Goal: Task Accomplishment & Management: Complete application form

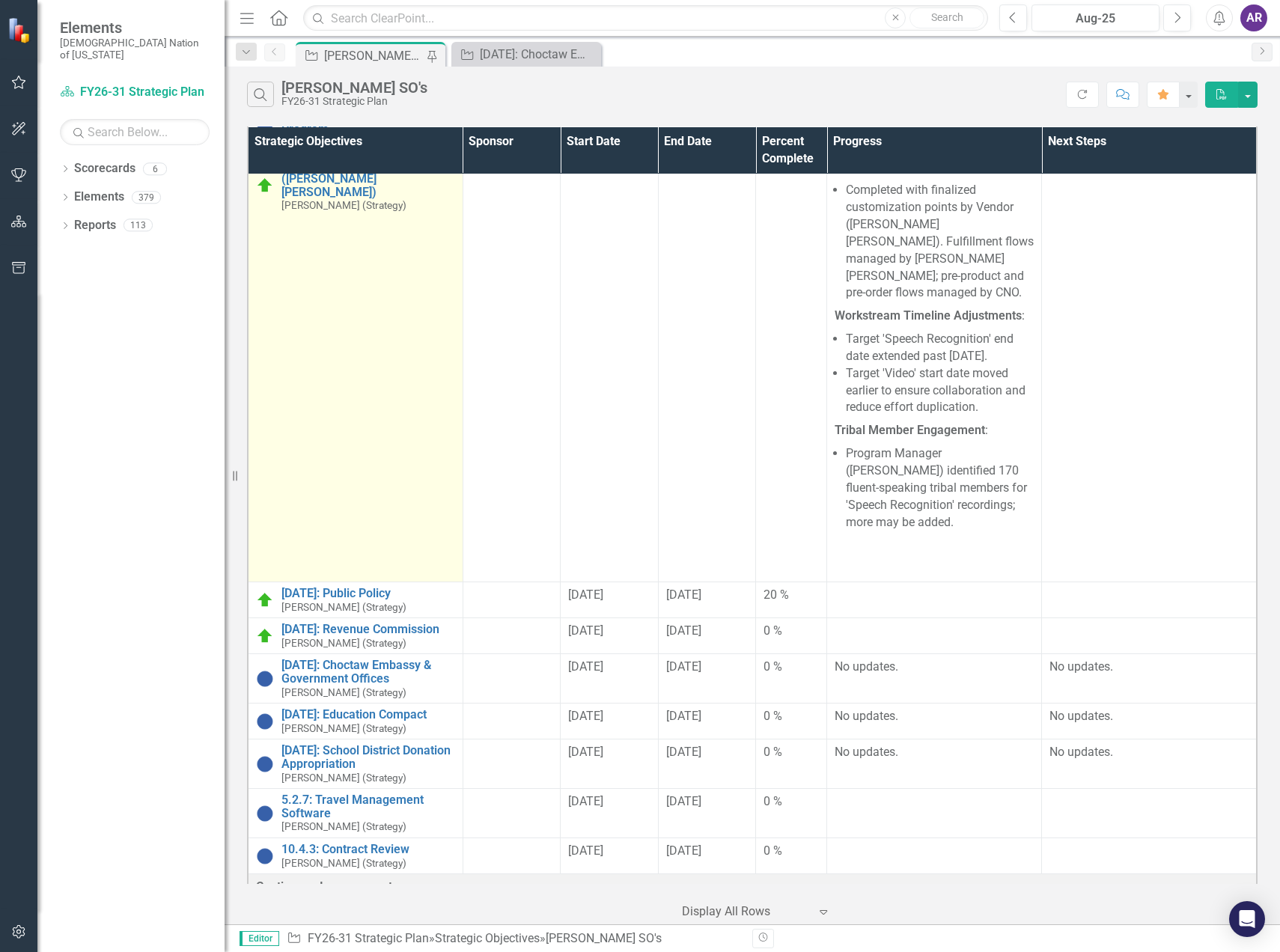
scroll to position [149, 0]
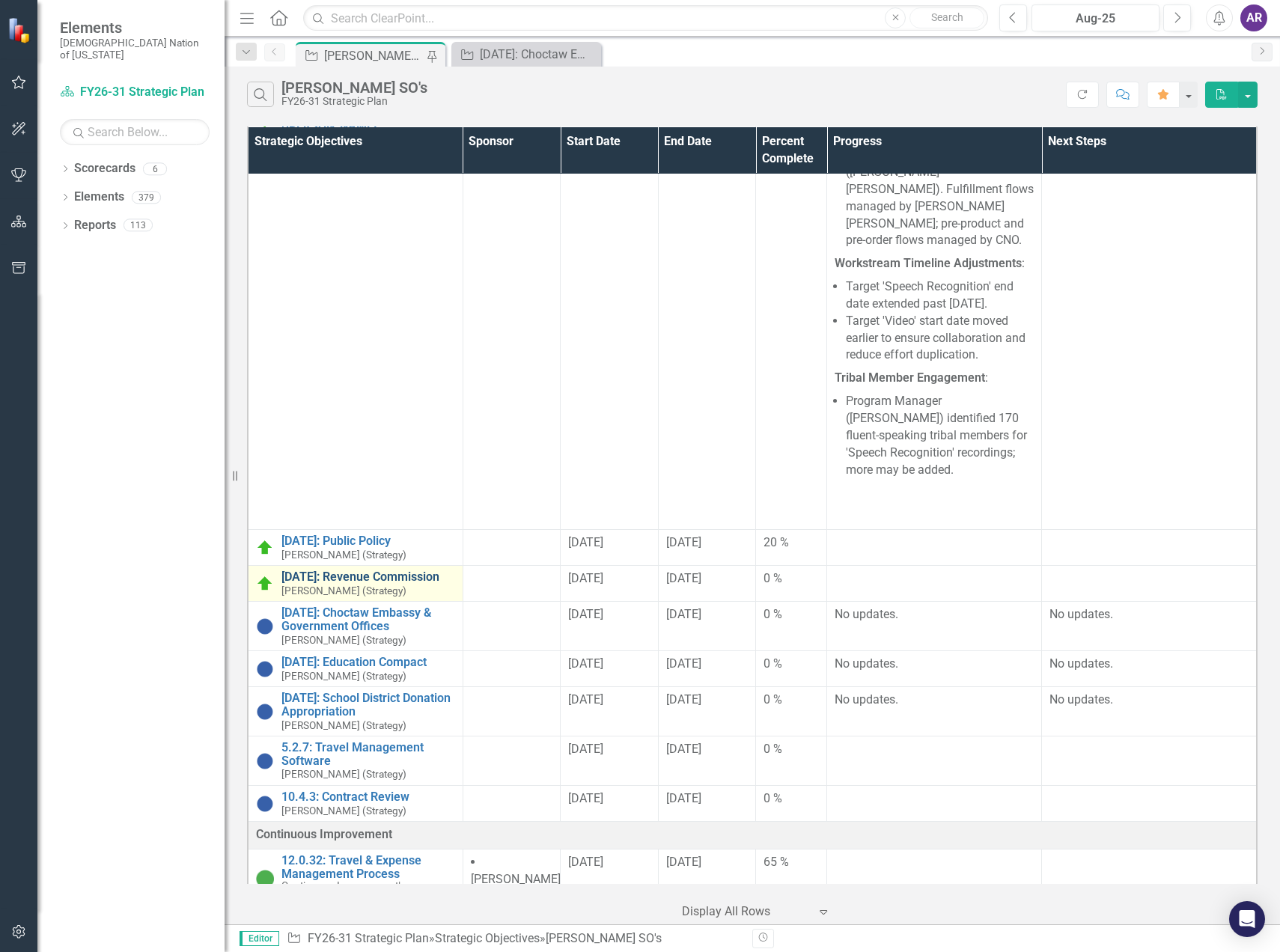
click at [383, 571] on link "[DATE]: Revenue Commission" at bounding box center [368, 577] width 174 height 13
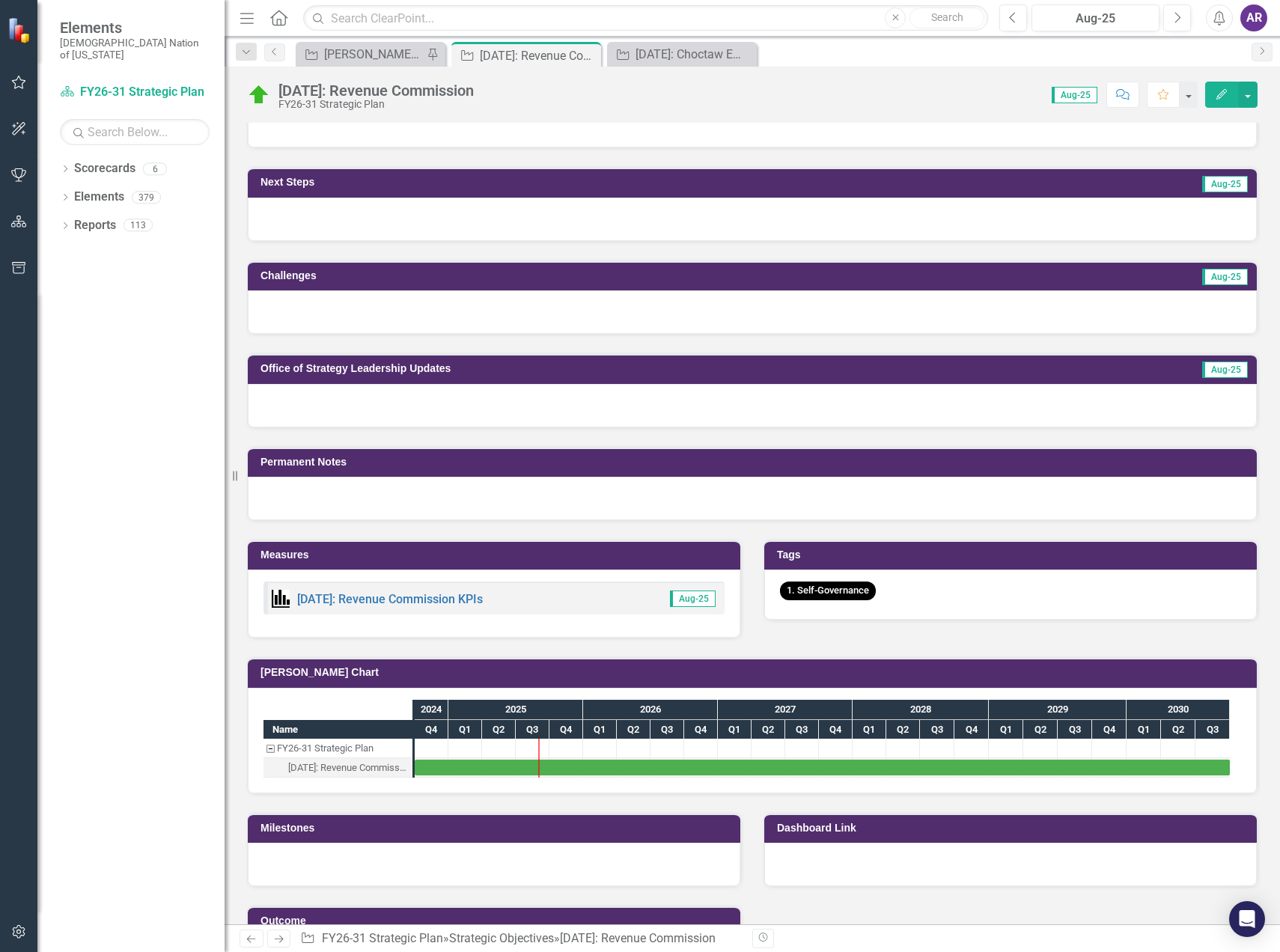
scroll to position [527, 0]
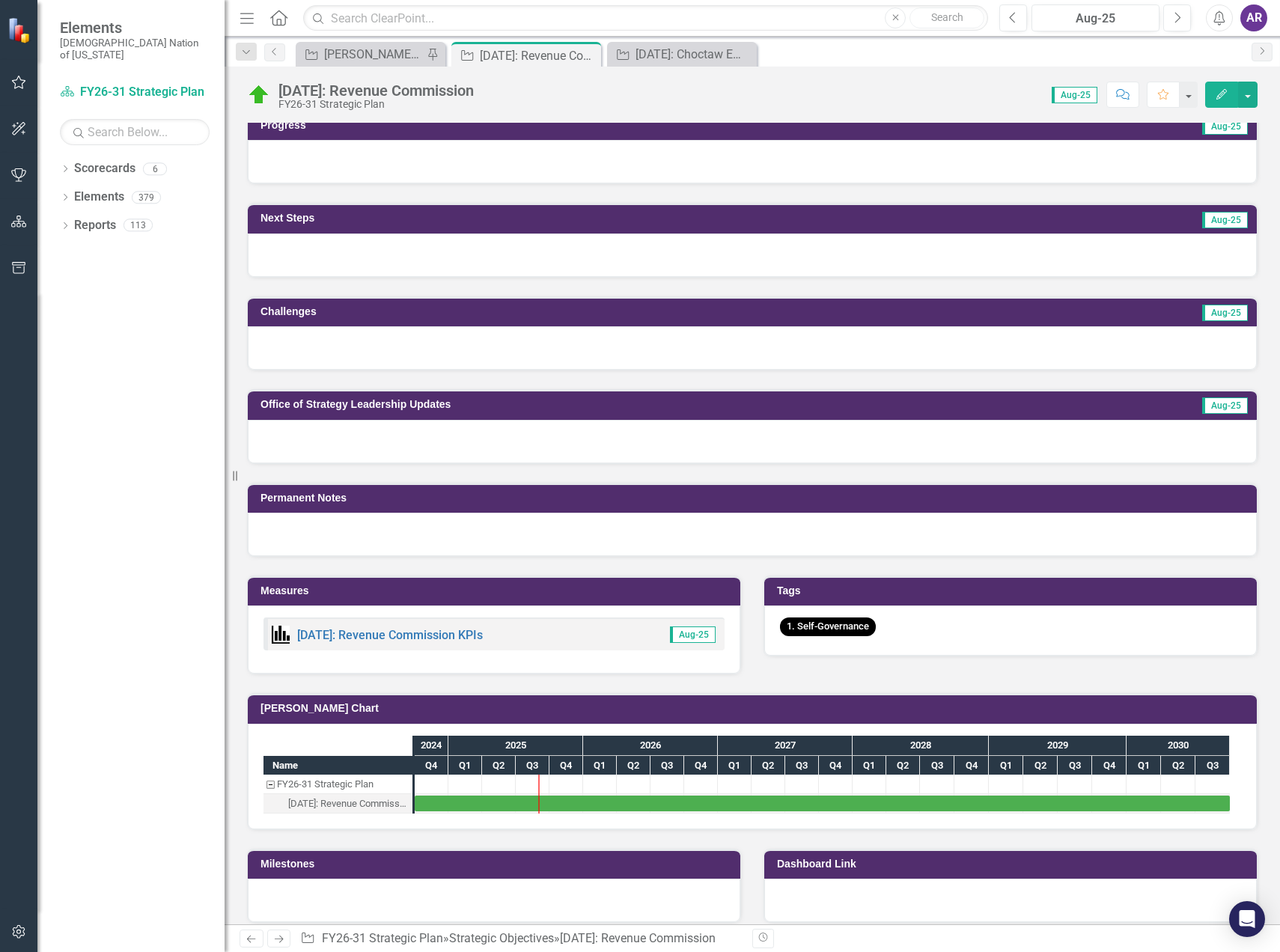
click at [384, 443] on div at bounding box center [752, 441] width 1009 height 44
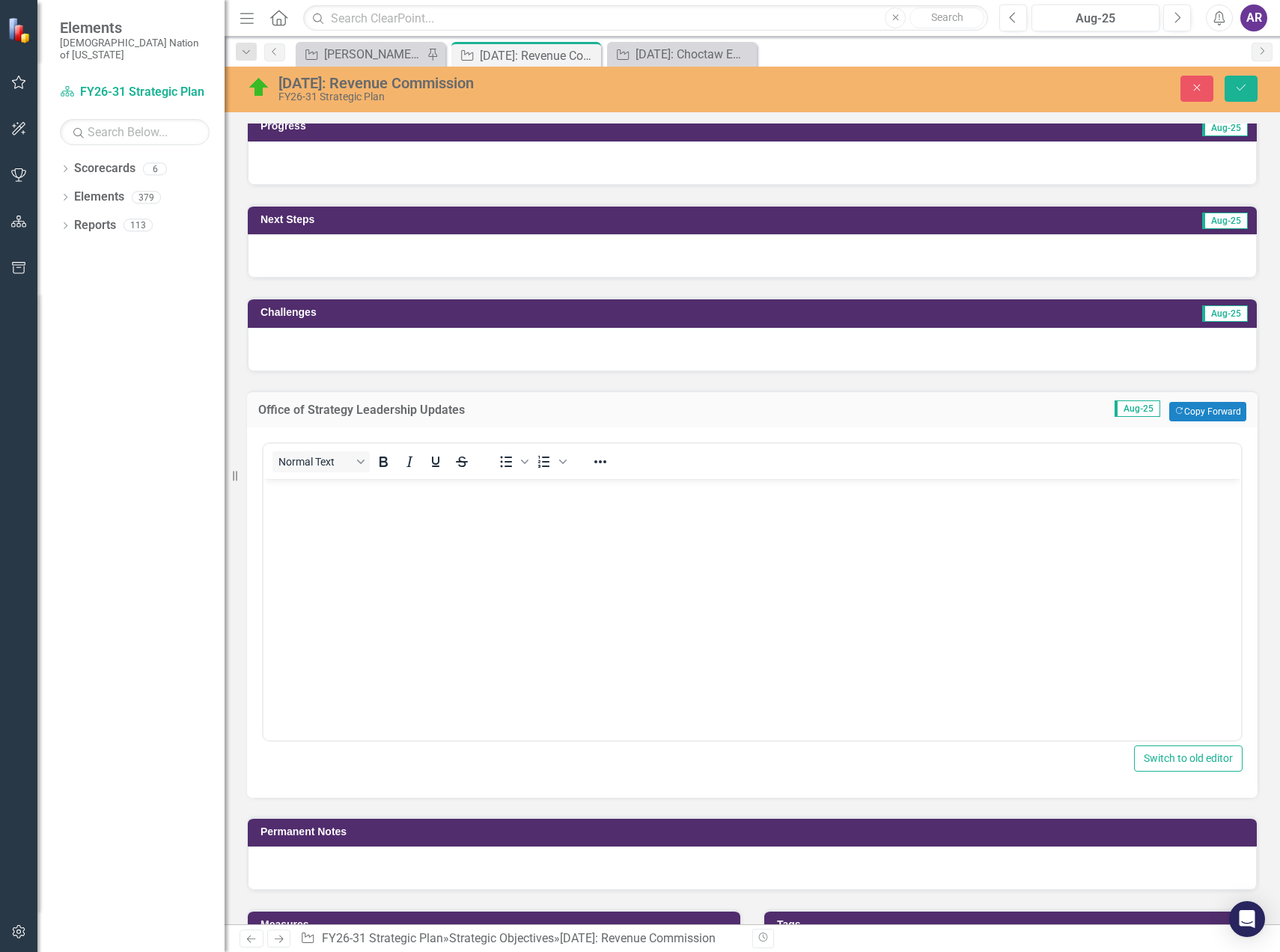
scroll to position [0, 0]
click at [395, 514] on body "Rich Text Area. Press ALT-0 for help." at bounding box center [752, 590] width 977 height 225
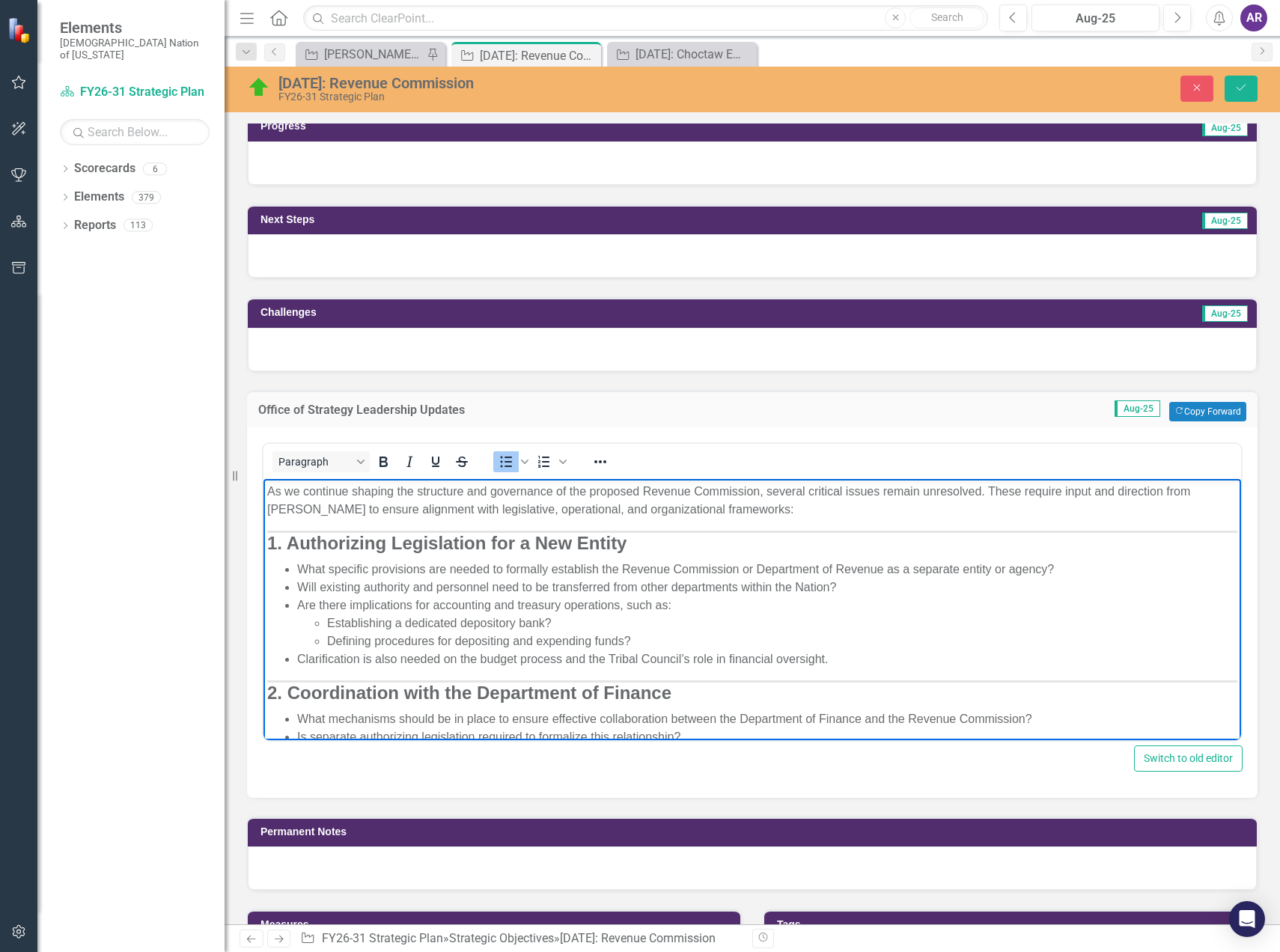
click at [269, 550] on strong "1. Authorizing Legislation for a New Entity" at bounding box center [447, 542] width 359 height 20
click at [268, 693] on strong "2. Coordination with the Department of Finance" at bounding box center [470, 690] width 404 height 20
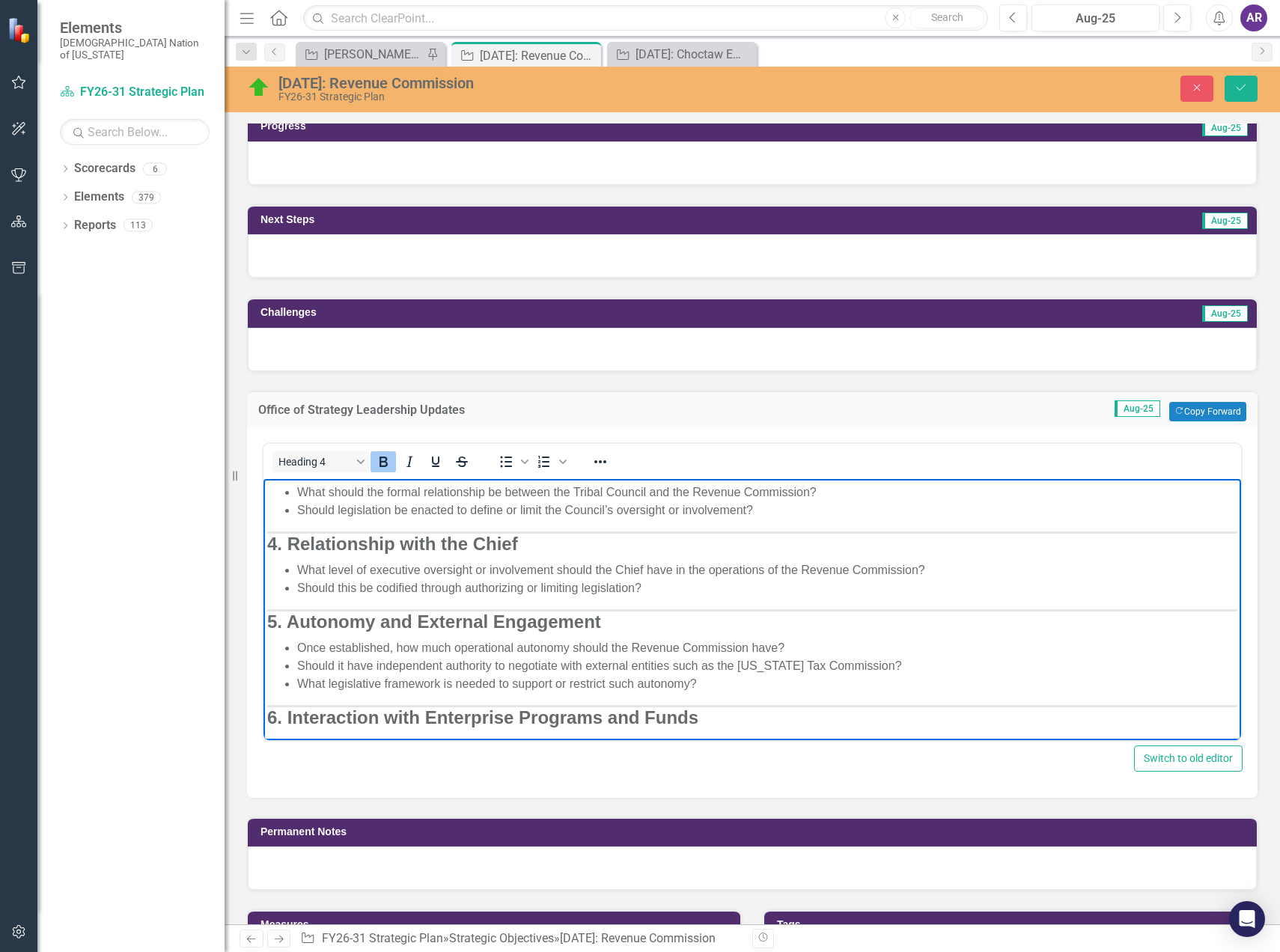
scroll to position [225, 0]
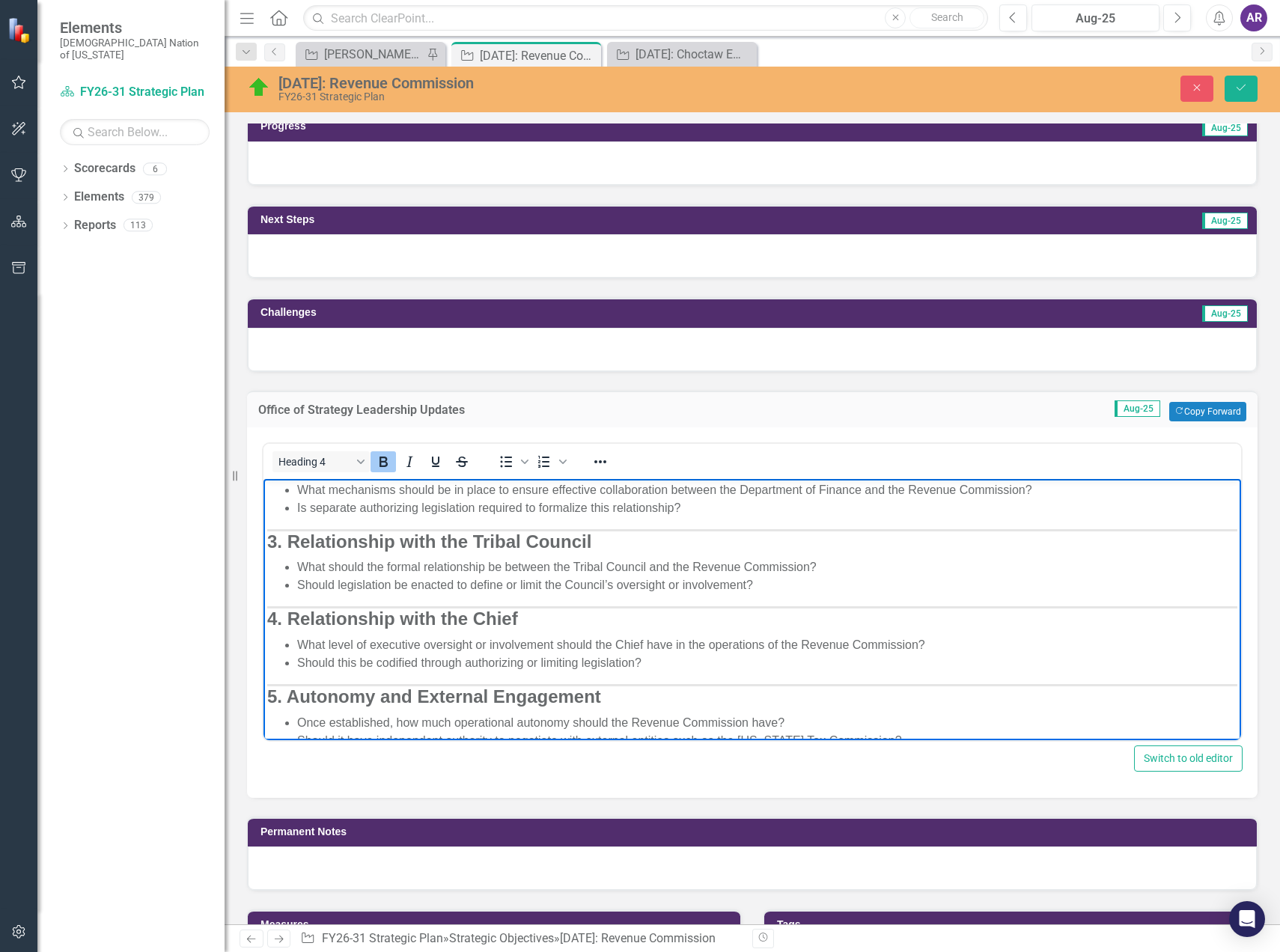
click at [269, 547] on strong "3. Relationship with the Tribal Council" at bounding box center [429, 540] width 324 height 20
click at [268, 607] on strong "4. Relationship with the Chief" at bounding box center [393, 615] width 251 height 20
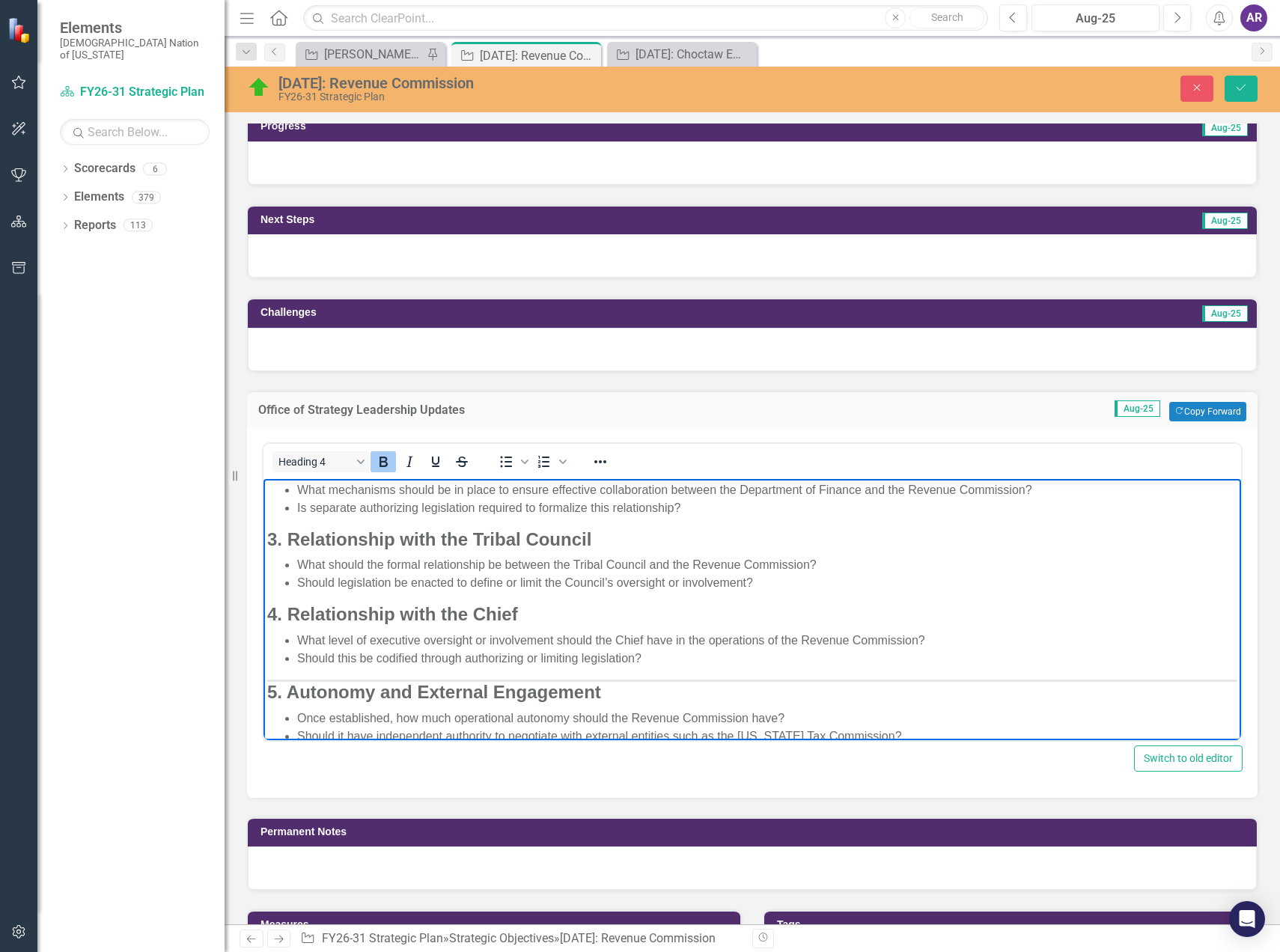
click at [273, 698] on strong "5. Autonomy and External Engagement" at bounding box center [435, 691] width 334 height 20
click at [270, 693] on strong "5. Autonomy and External Engagement" at bounding box center [435, 691] width 334 height 20
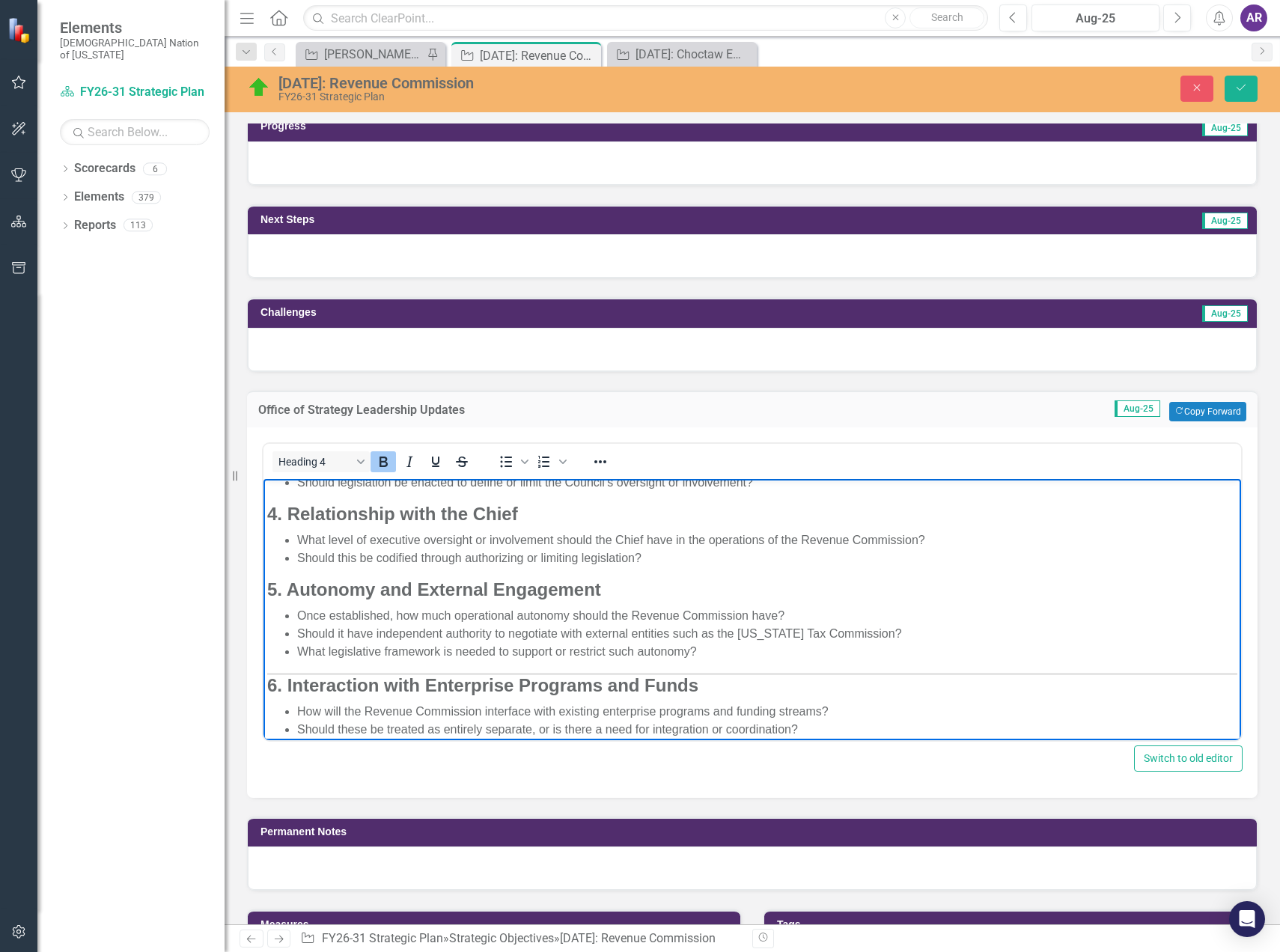
scroll to position [339, 0]
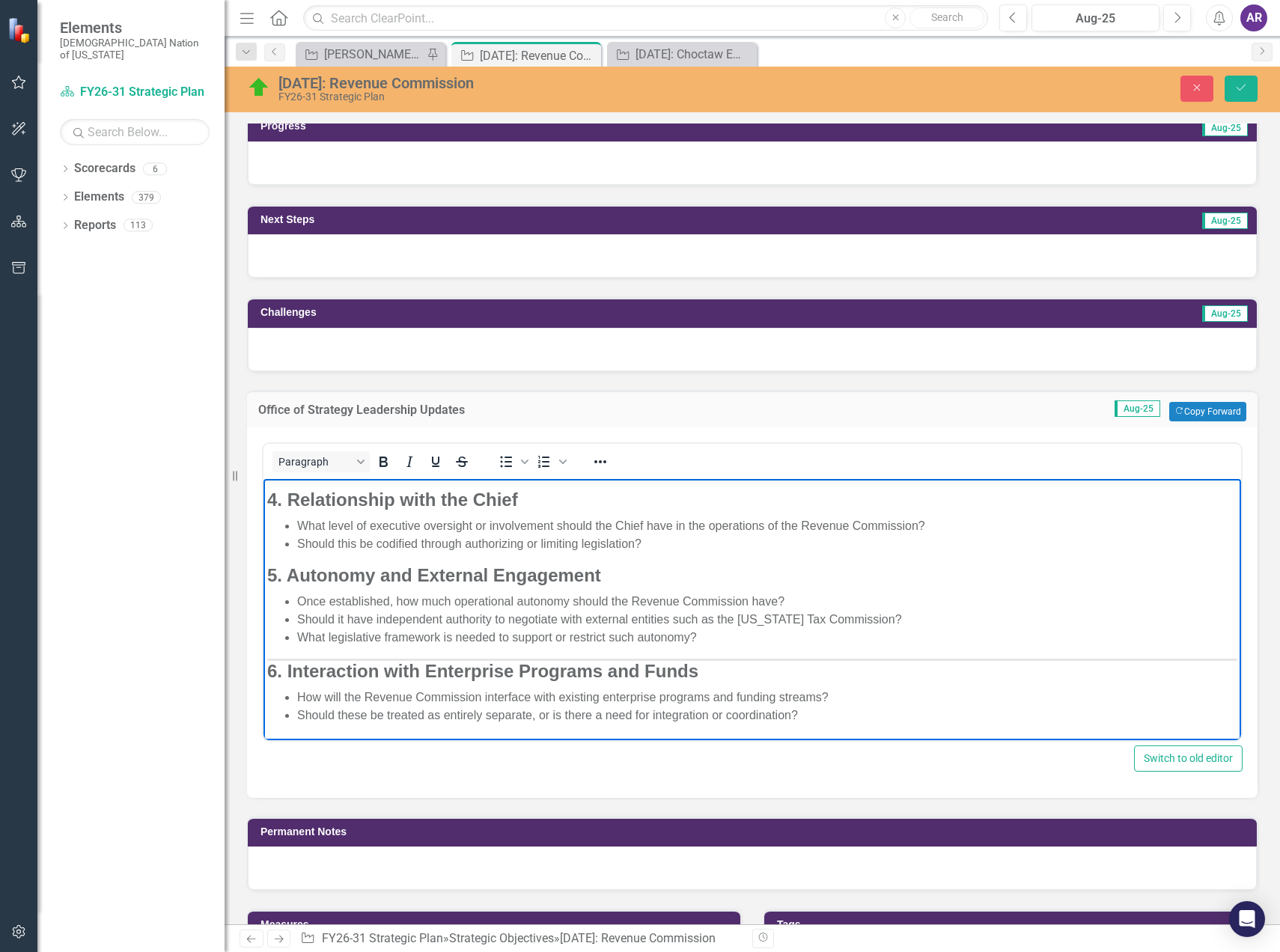
click at [265, 659] on body "As we continue shaping the structure and governance of the proposed Revenue Com…" at bounding box center [752, 439] width 977 height 601
click at [270, 674] on strong "6. Interaction with Enterprise Programs and Funds" at bounding box center [483, 670] width 431 height 20
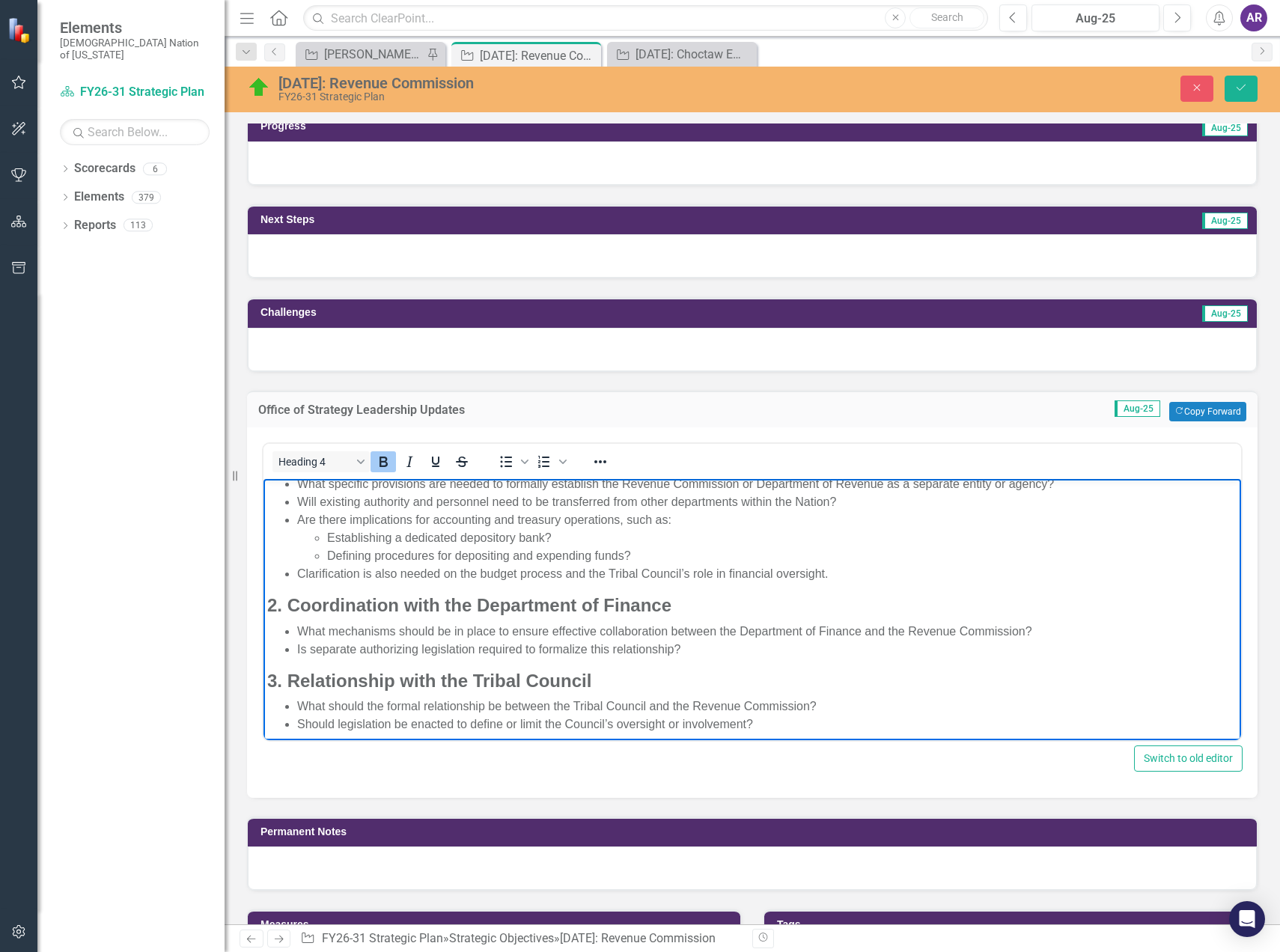
scroll to position [0, 0]
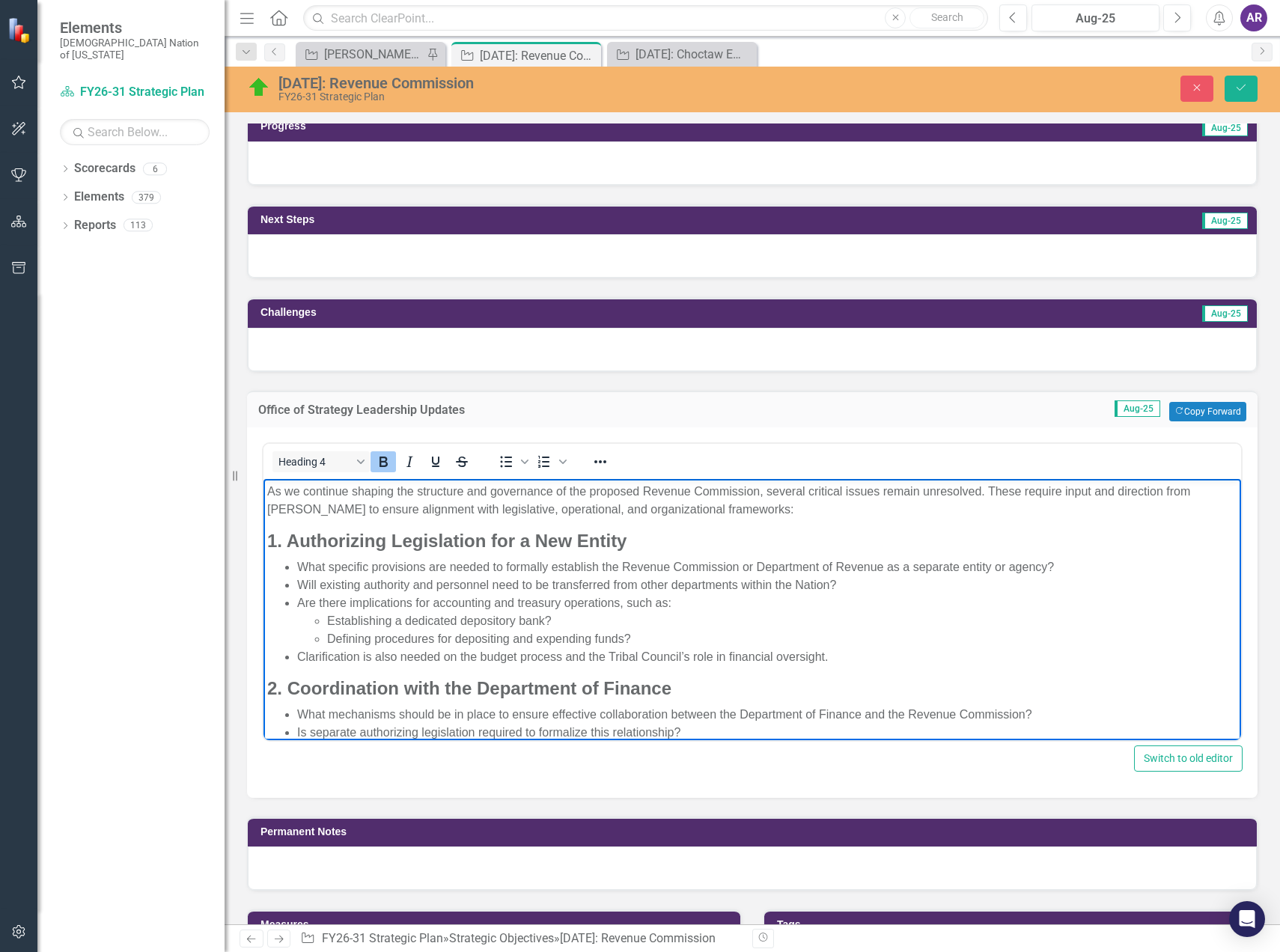
click at [643, 489] on p "As we continue shaping the structure and governance of the proposed Revenue Com…" at bounding box center [753, 499] width 970 height 36
click at [292, 506] on p "As we continue shaping the structure and governance of the proposed Revenue Com…" at bounding box center [753, 499] width 970 height 36
click at [742, 566] on li "What specific provisions are needed to formally establish the Revenue Commissio…" at bounding box center [768, 566] width 941 height 18
click at [887, 565] on li "What specific provisions are needed to formally establish the Revenue Commissio…" at bounding box center [768, 566] width 941 height 18
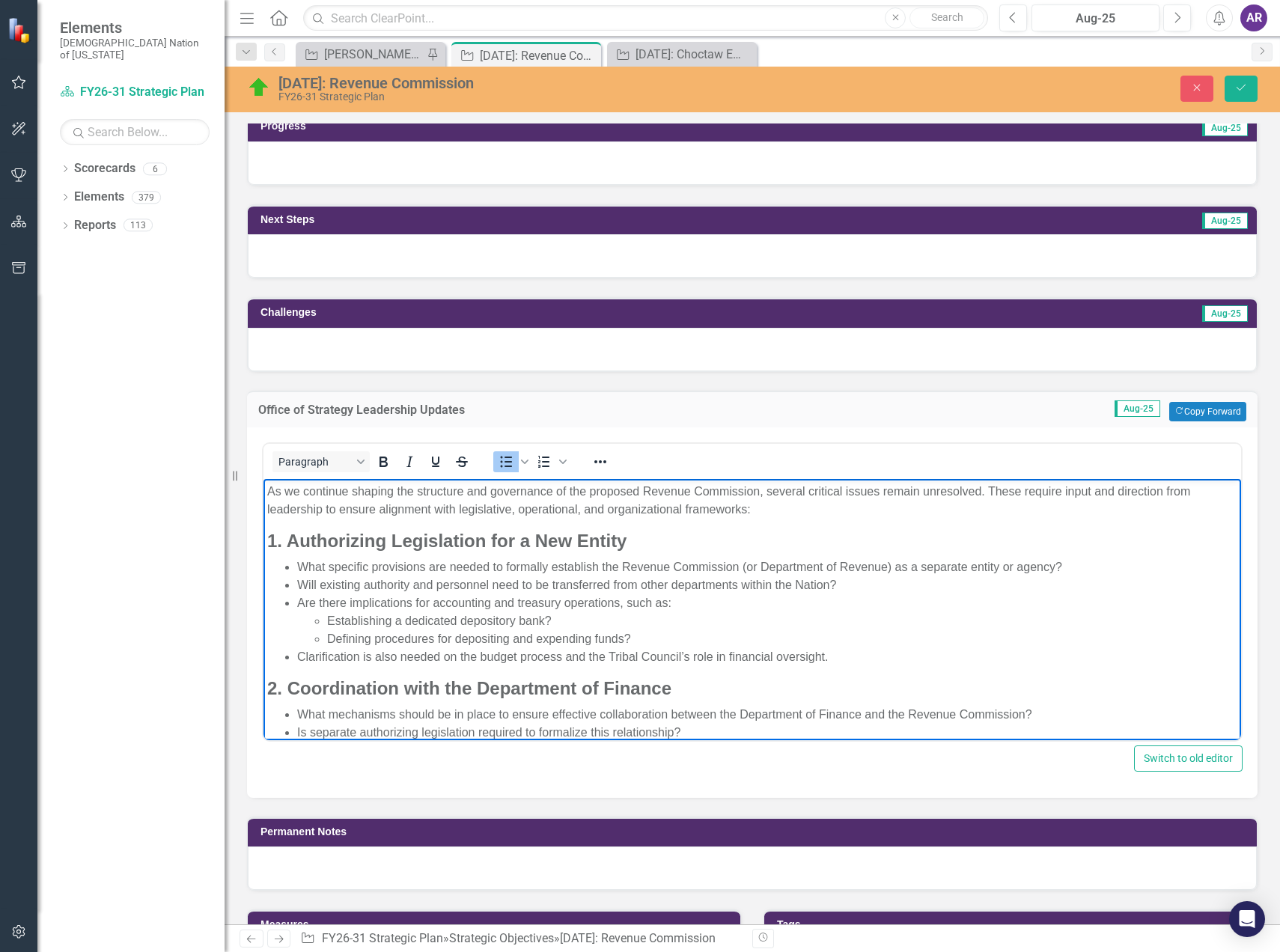
click at [586, 544] on strong "1. Authorizing Legislation for a New Entity" at bounding box center [447, 539] width 359 height 20
click at [362, 462] on button "Heading 4" at bounding box center [321, 462] width 97 height 21
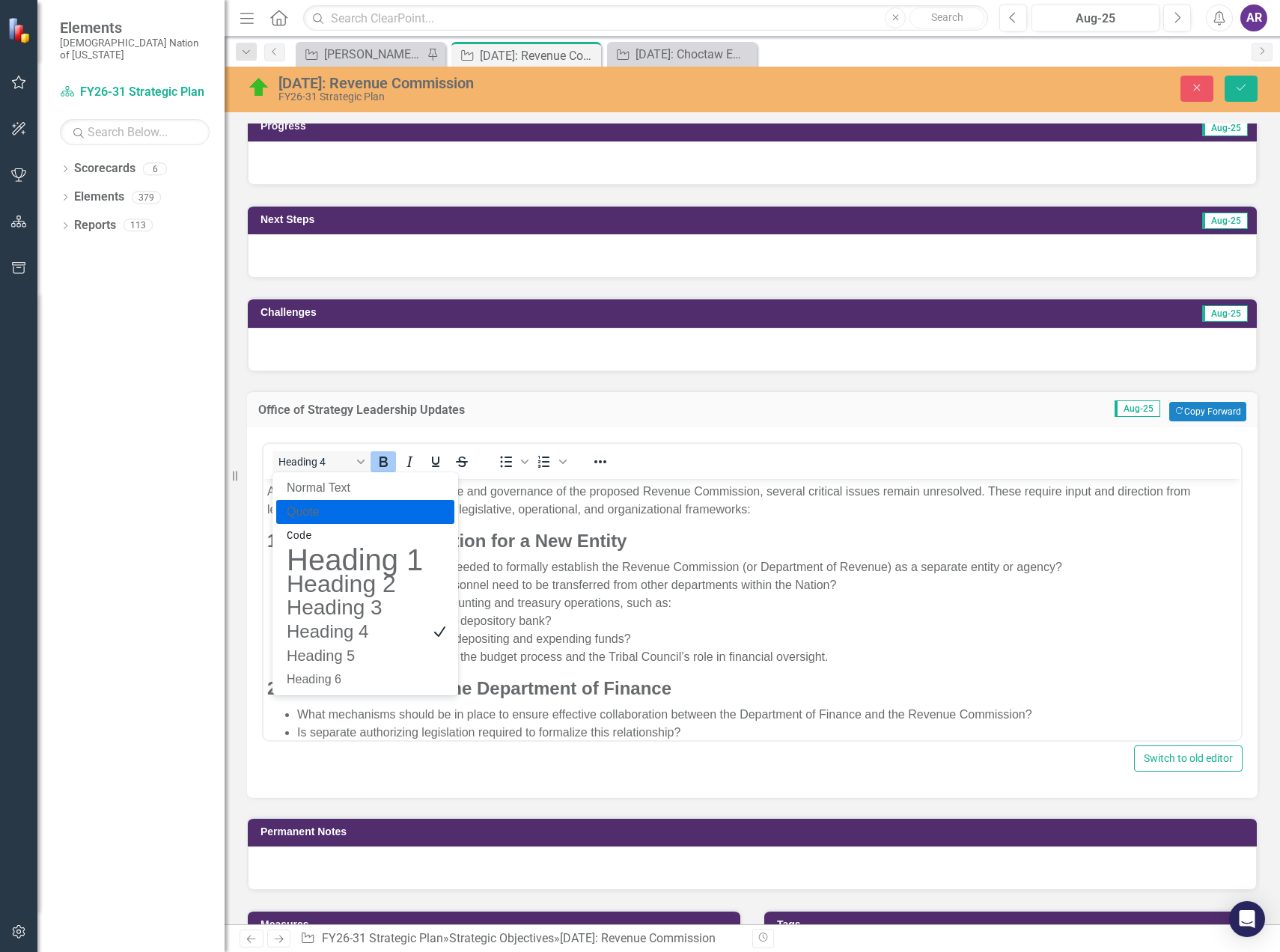
click at [530, 514] on p "As we continue shaping the structure and governance of the proposed Revenue Com…" at bounding box center [753, 499] width 970 height 36
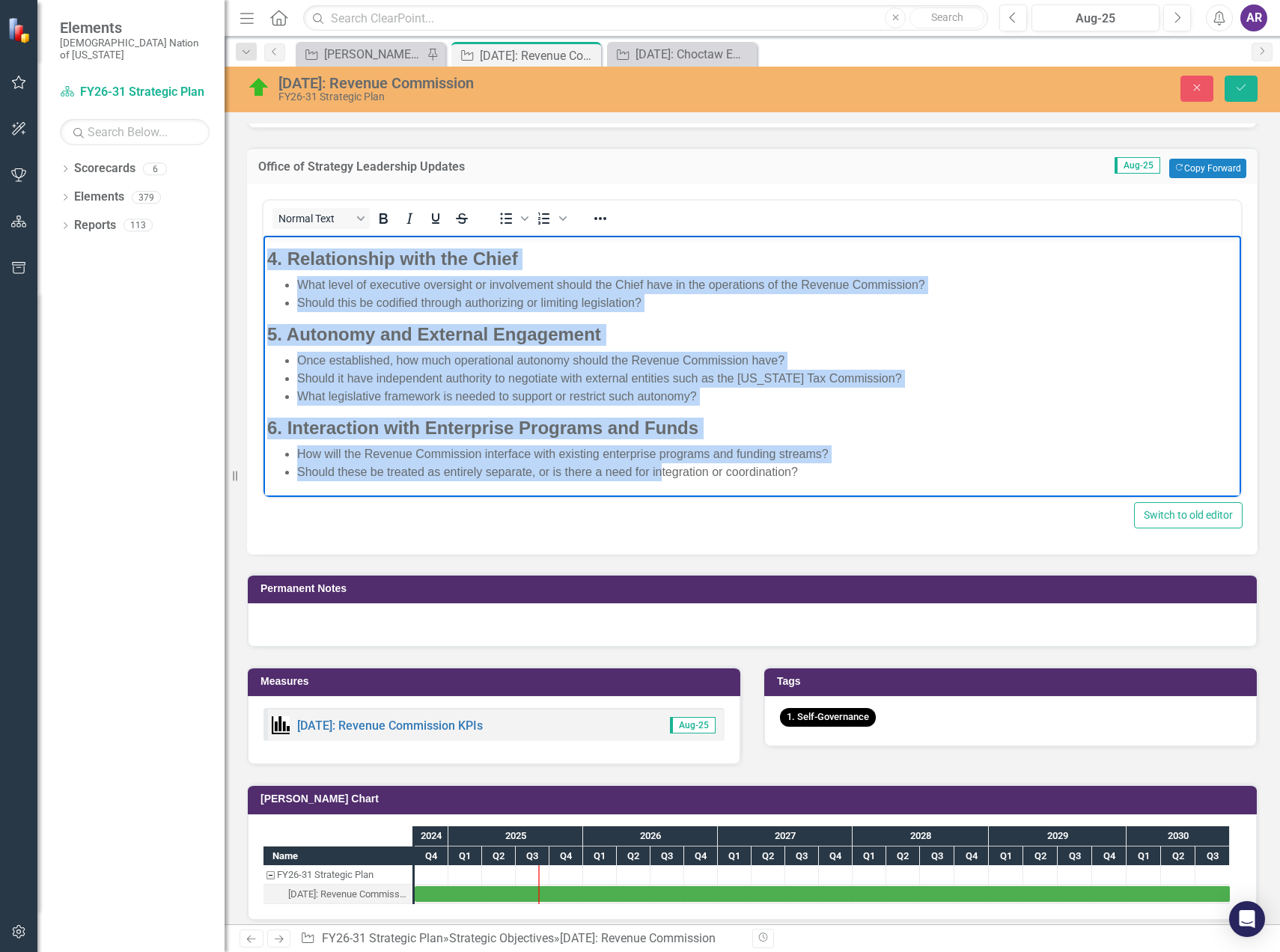
scroll to position [976, 0]
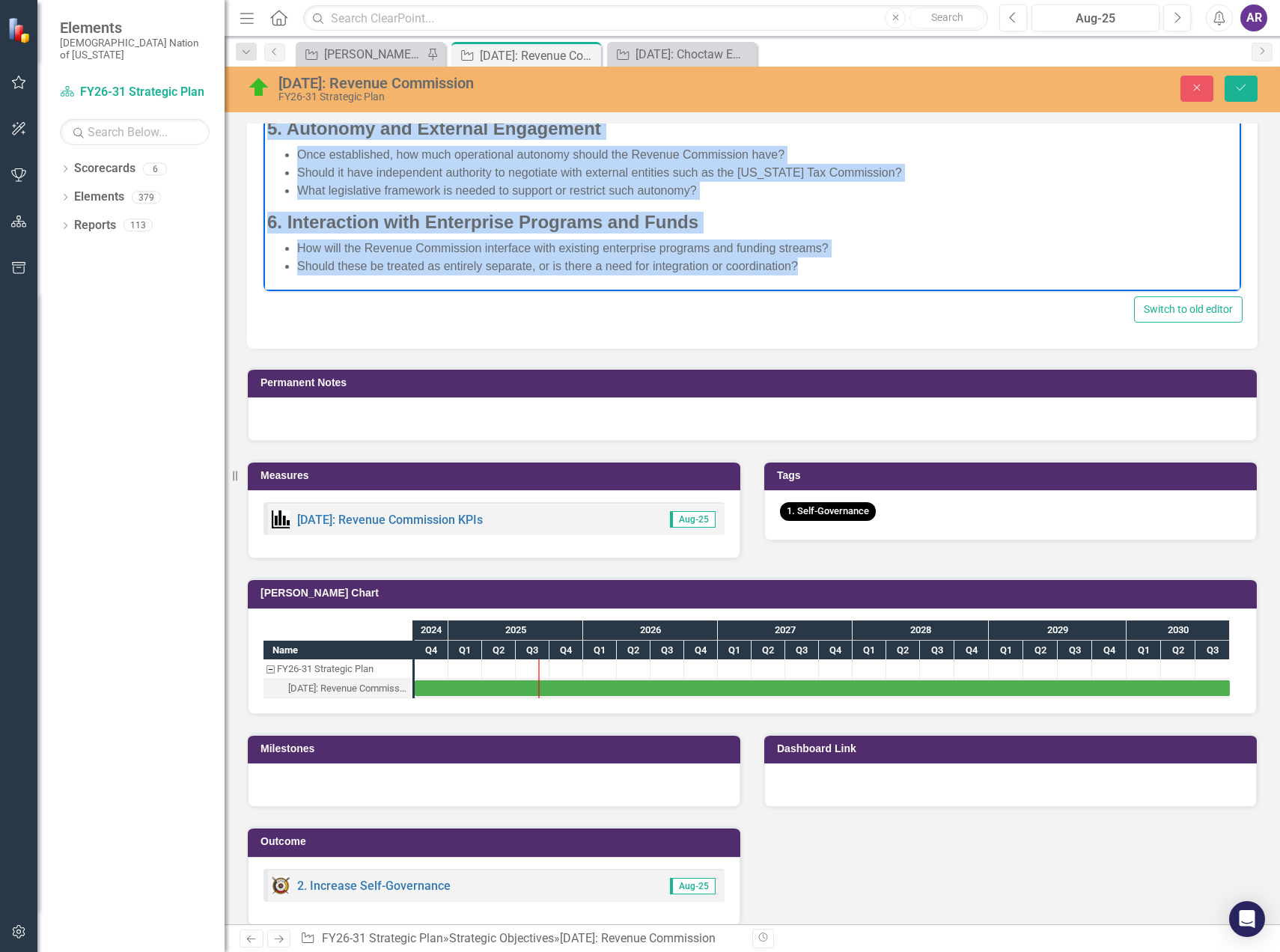
drag, startPoint x: 270, startPoint y: 39, endPoint x: 888, endPoint y: 272, distance: 660.5
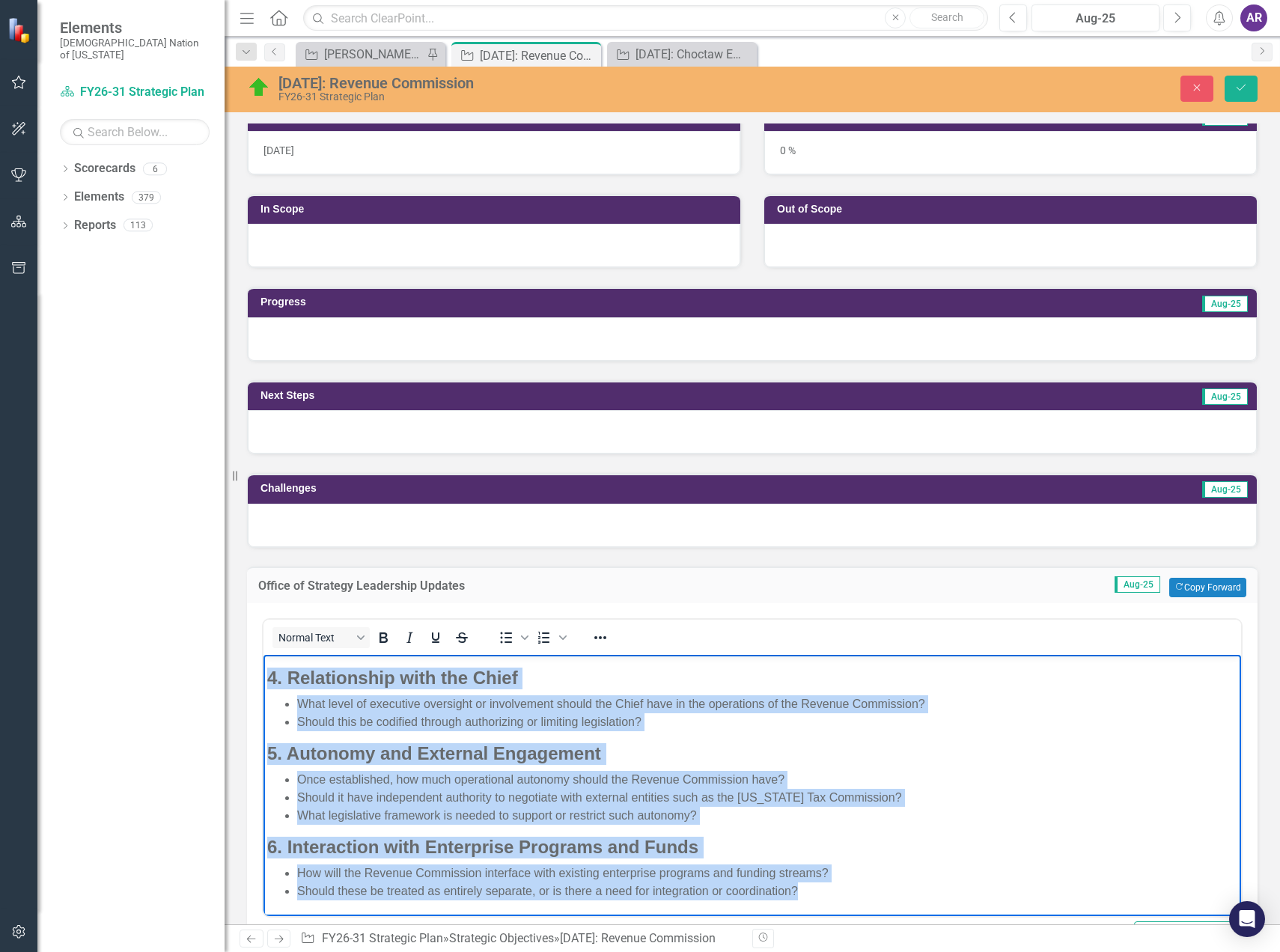
scroll to position [378, 0]
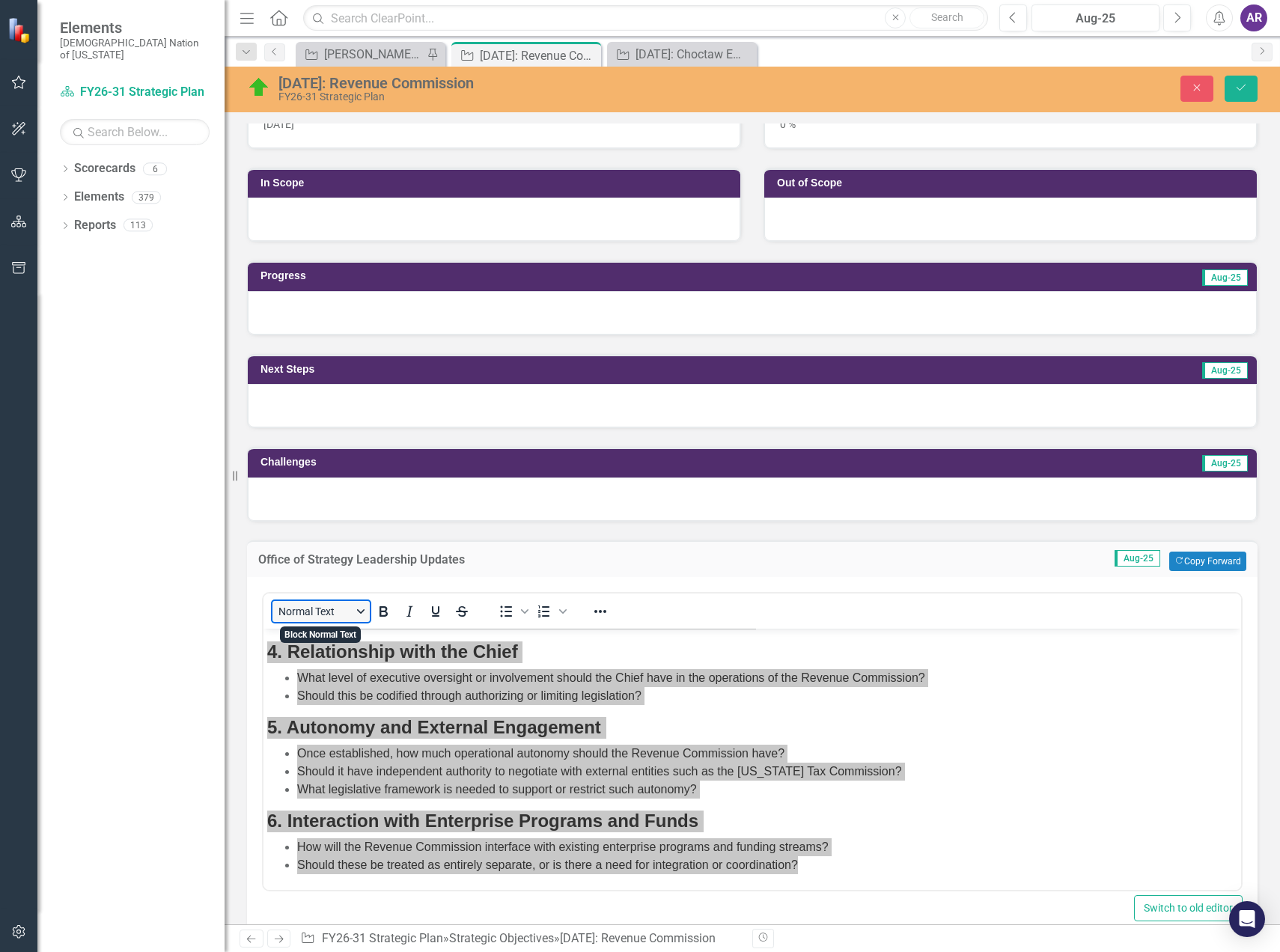
click at [353, 612] on button "Normal Text" at bounding box center [321, 612] width 97 height 21
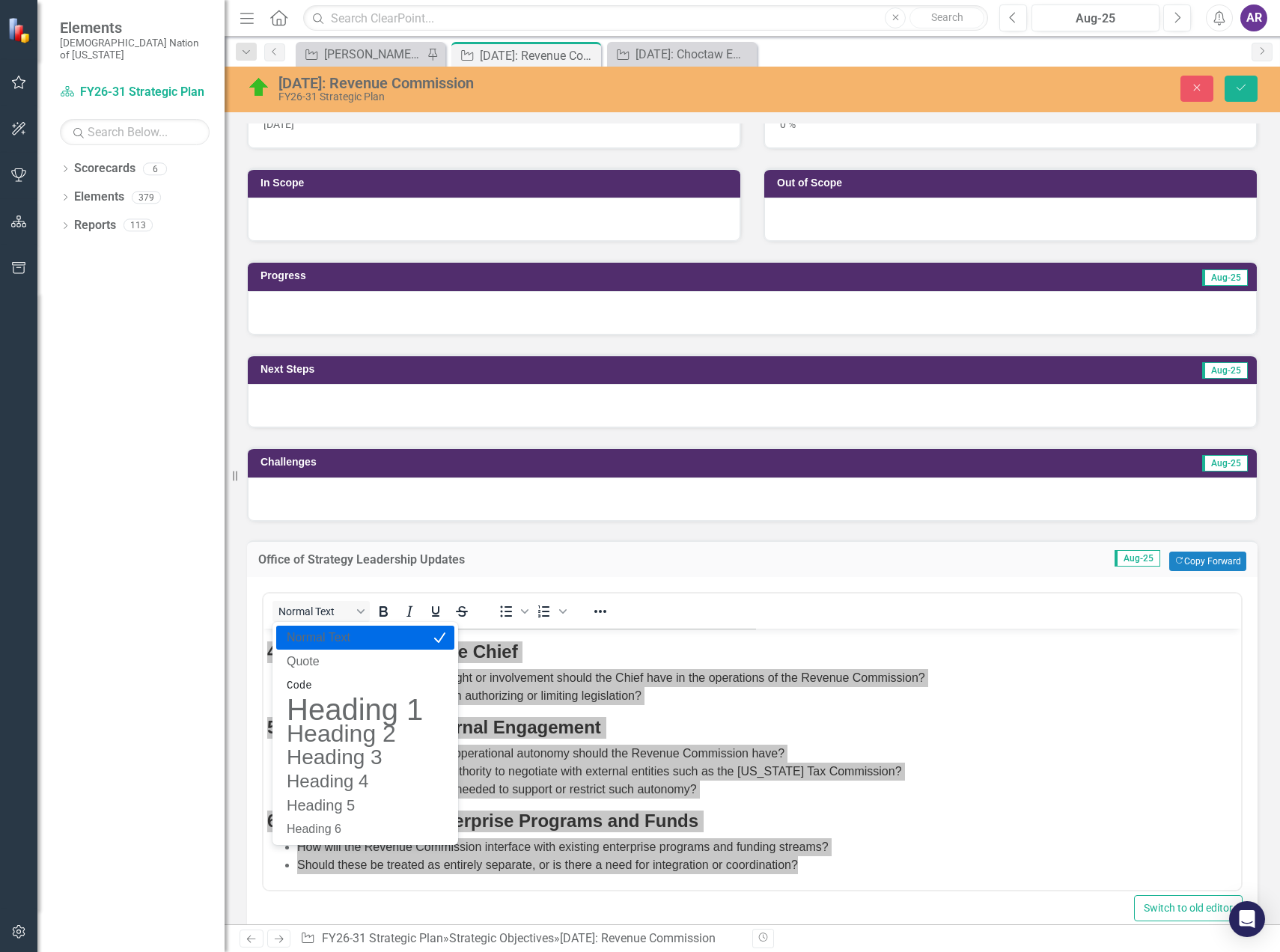
click at [352, 633] on p "Normal Text" at bounding box center [354, 637] width 139 height 18
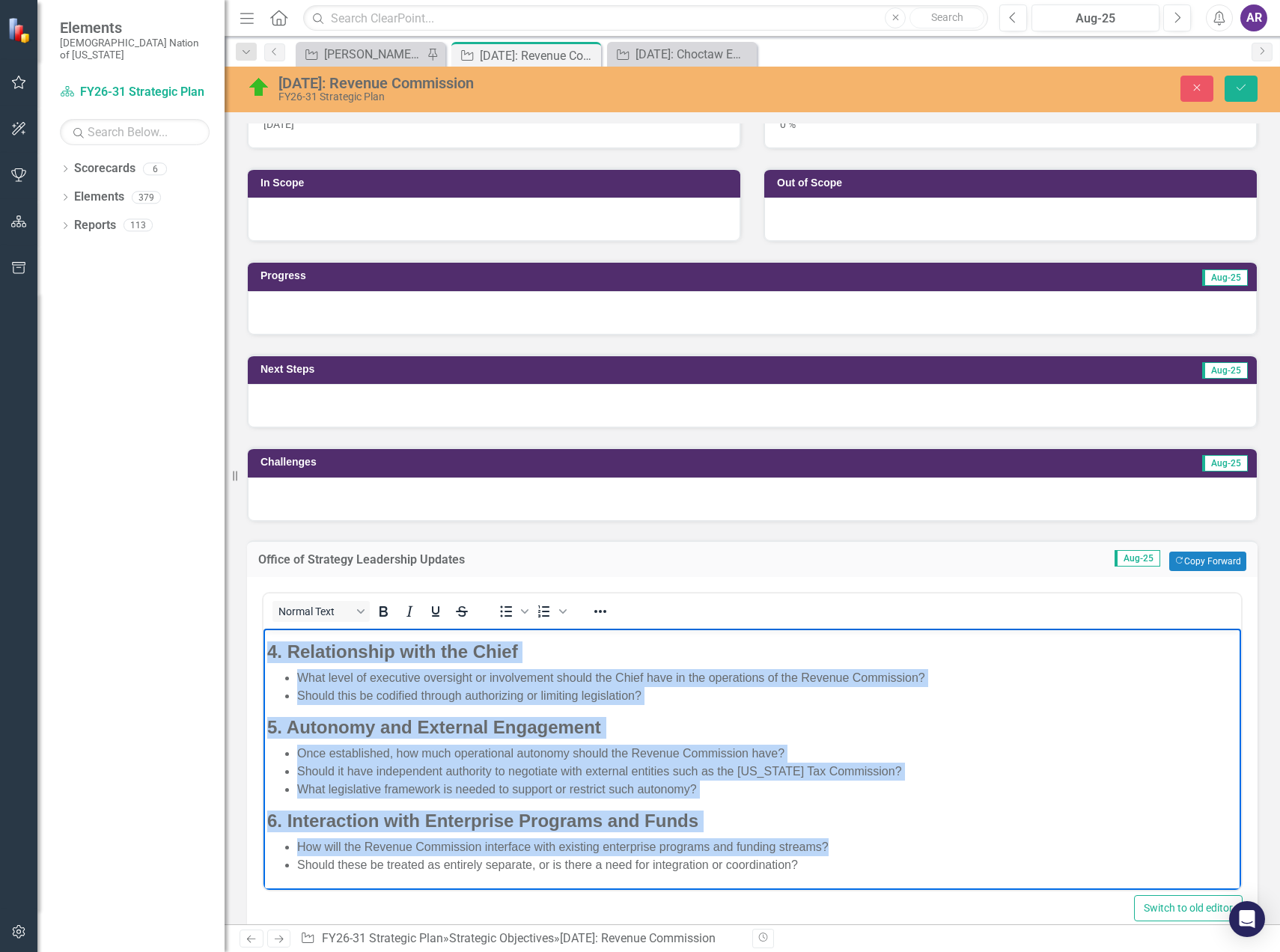
drag, startPoint x: 432, startPoint y: 740, endPoint x: 433, endPoint y: 732, distance: 8.1
click at [432, 740] on body "As we continue shaping the structure and governance of the proposed Revenue Com…" at bounding box center [752, 590] width 977 height 598
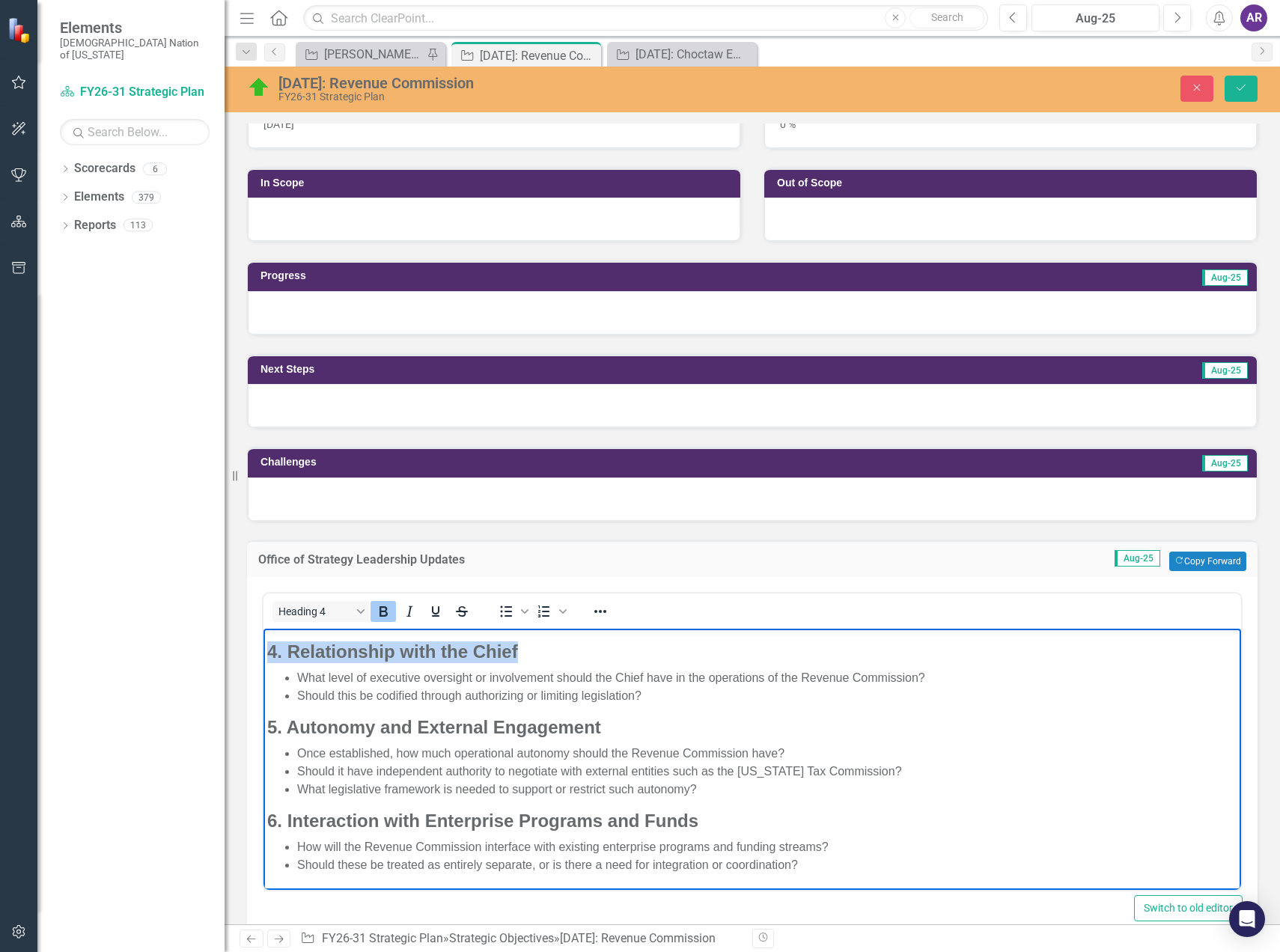
drag, startPoint x: 525, startPoint y: 652, endPoint x: 268, endPoint y: 649, distance: 257.0
click at [268, 649] on h4 "4. Relationship with the Chief" at bounding box center [753, 651] width 970 height 22
click at [354, 613] on button "Heading 4" at bounding box center [321, 612] width 97 height 21
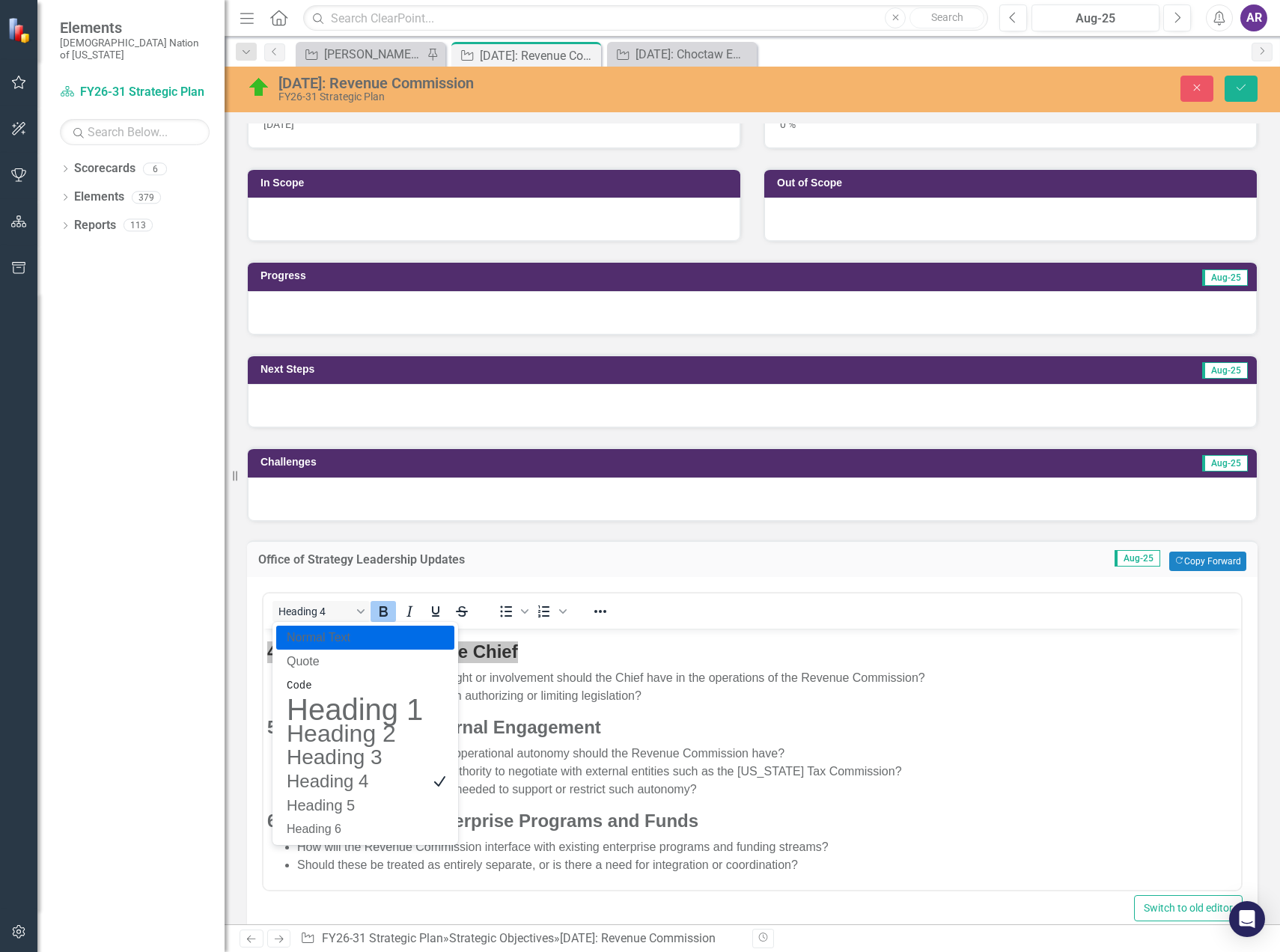
click at [353, 638] on p "Normal Text" at bounding box center [354, 637] width 139 height 18
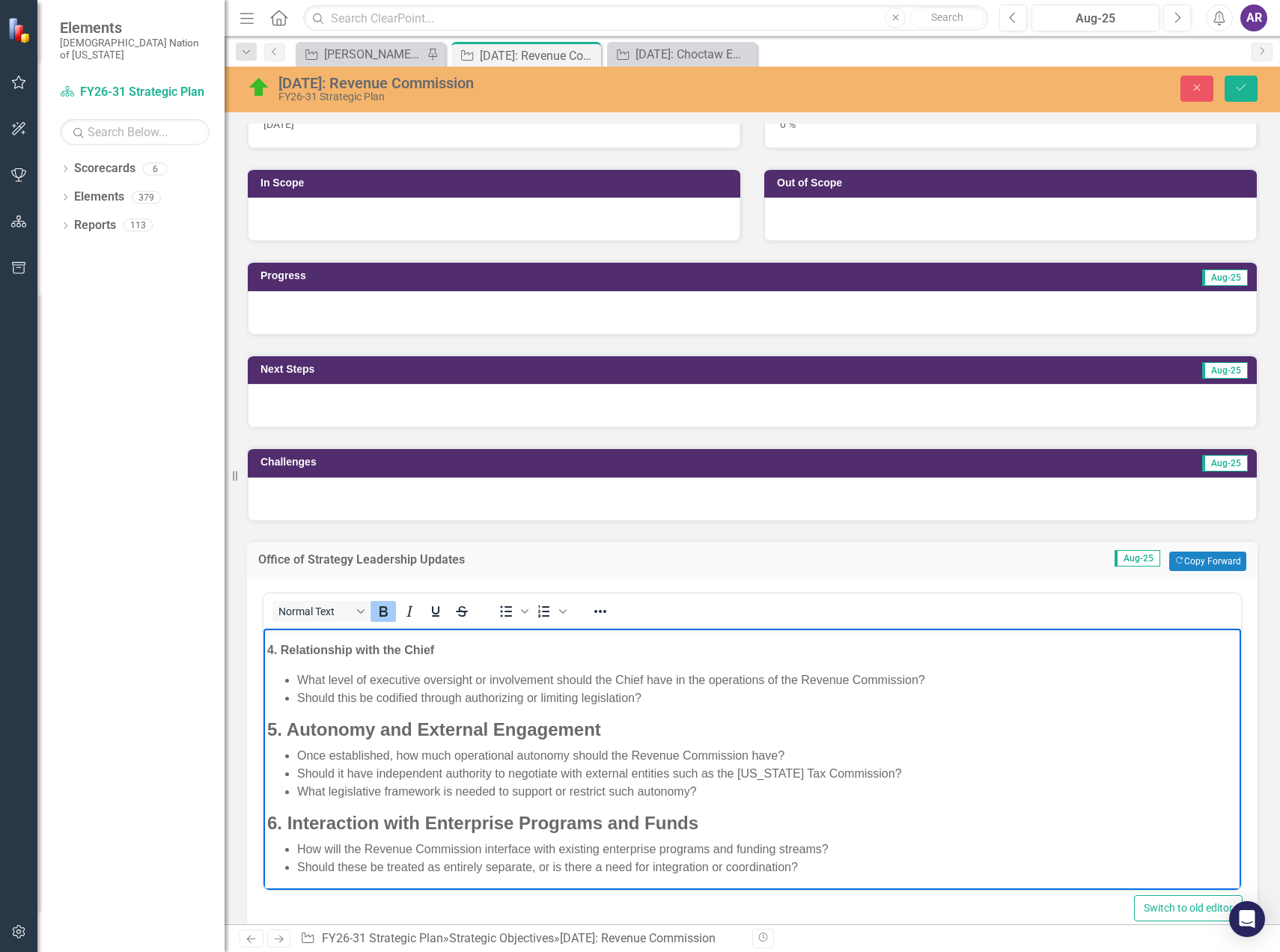
drag, startPoint x: 357, startPoint y: 647, endPoint x: 362, endPoint y: 653, distance: 7.8
click at [357, 647] on strong "4. Relationship with the Chief" at bounding box center [351, 650] width 167 height 13
drag, startPoint x: 609, startPoint y: 728, endPoint x: 254, endPoint y: 722, distance: 355.1
click at [263, 722] on html "As we continue shaping the structure and governance of the proposed Revenue Com…" at bounding box center [752, 591] width 977 height 601
click at [359, 613] on button "Heading 4" at bounding box center [321, 612] width 97 height 21
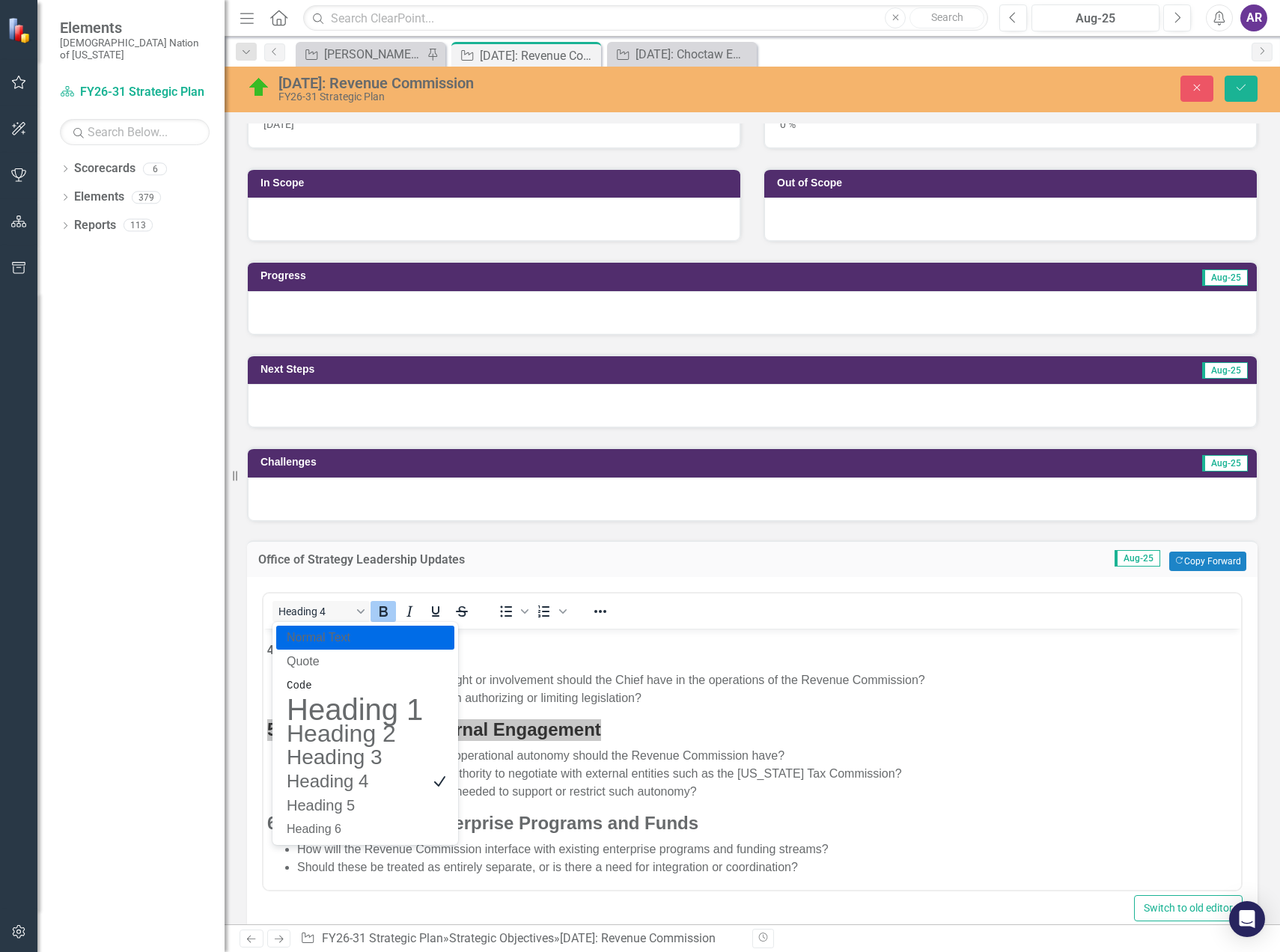
drag, startPoint x: 358, startPoint y: 639, endPoint x: 120, endPoint y: 64, distance: 622.3
click at [358, 639] on p "Normal Text" at bounding box center [354, 637] width 139 height 18
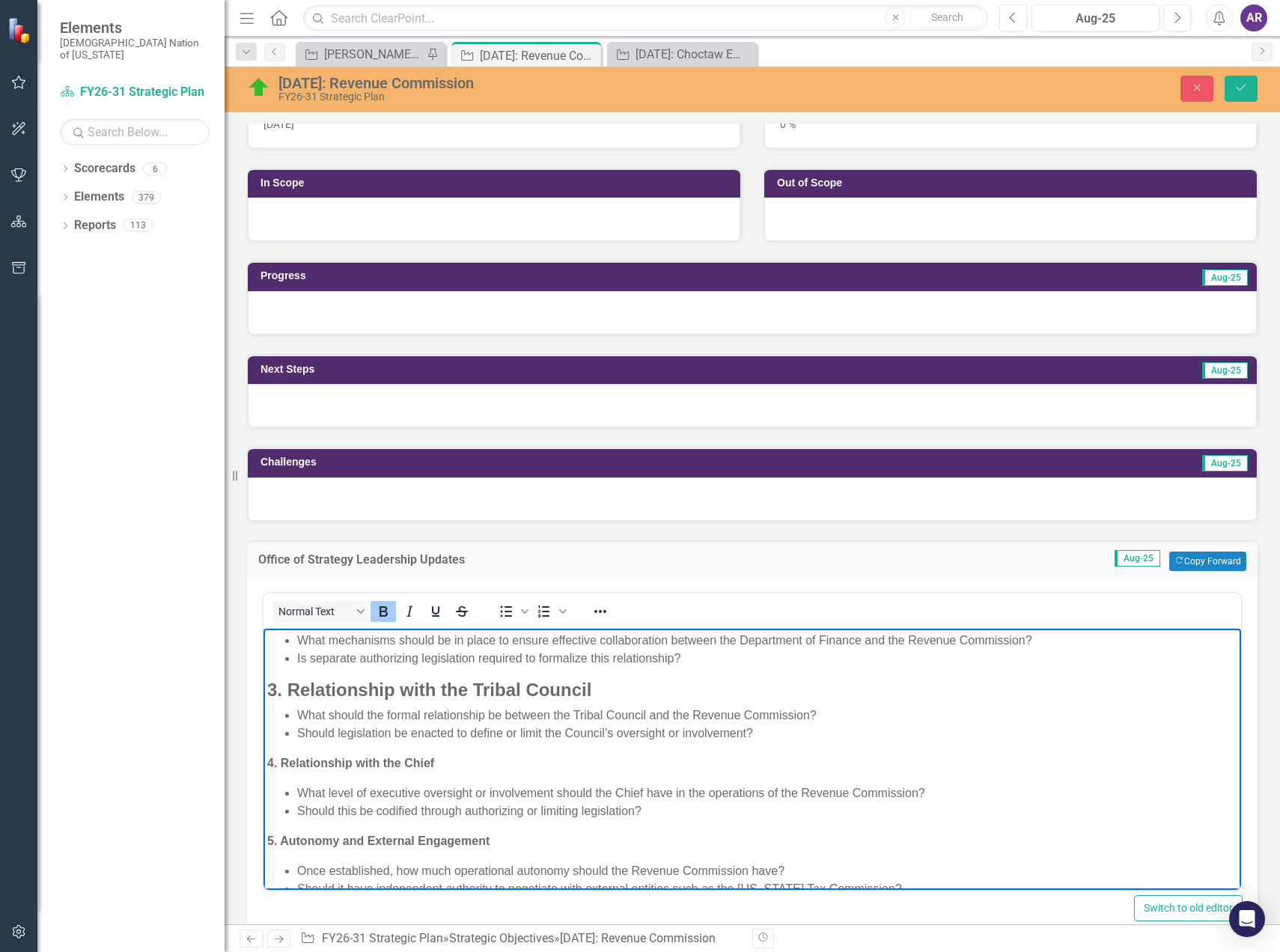
scroll to position [187, 0]
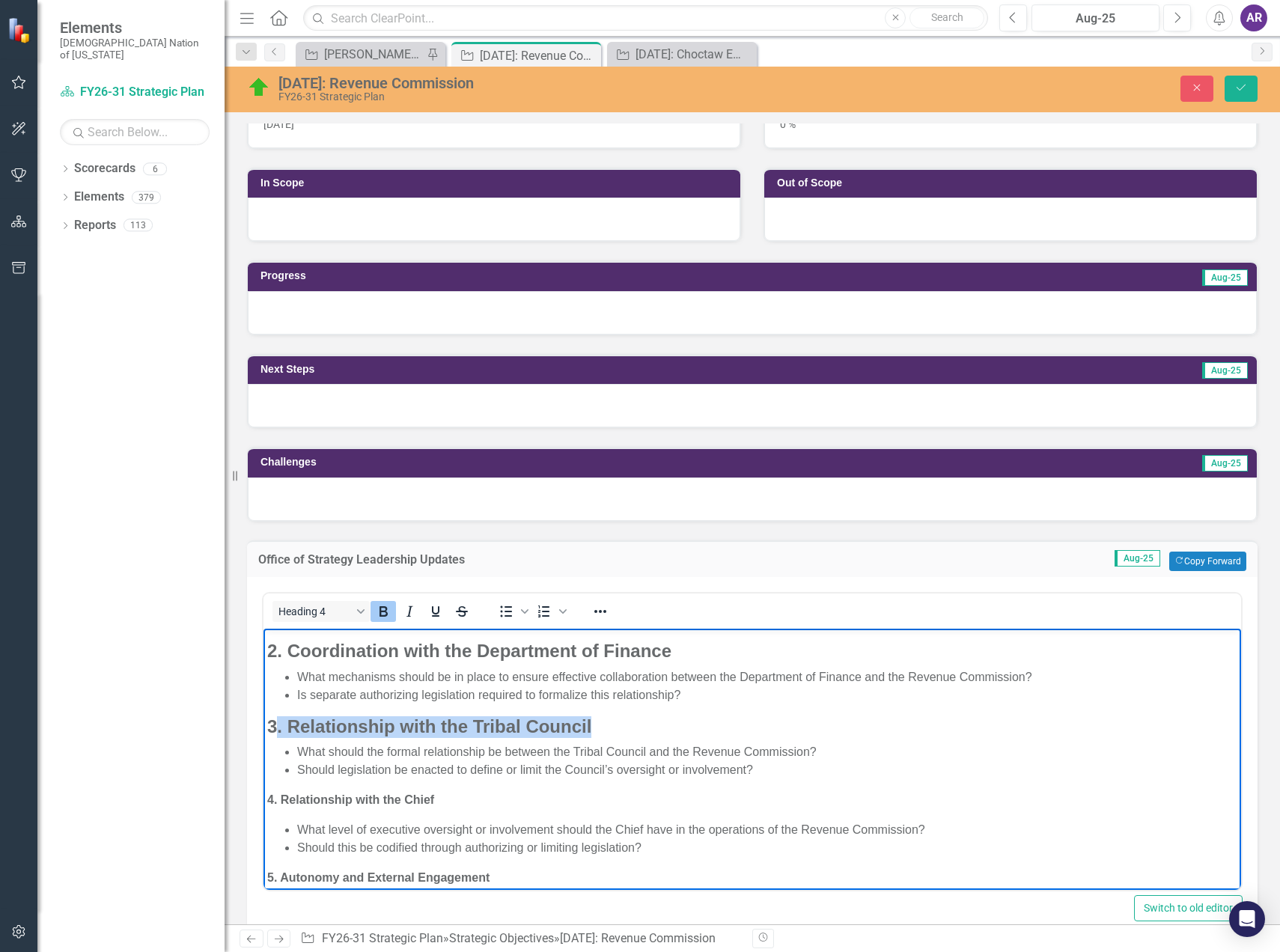
drag, startPoint x: 602, startPoint y: 723, endPoint x: 274, endPoint y: 715, distance: 328.1
click at [274, 716] on h4 "3. Relationship with the Tribal Council" at bounding box center [753, 726] width 970 height 22
click at [592, 722] on strong "3. Relationship with the Tribal Council" at bounding box center [429, 726] width 324 height 20
drag, startPoint x: 592, startPoint y: 722, endPoint x: 268, endPoint y: 713, distance: 324.1
click at [268, 713] on body "As we continue shaping the structure and governance of the proposed Revenue Com…" at bounding box center [752, 741] width 977 height 602
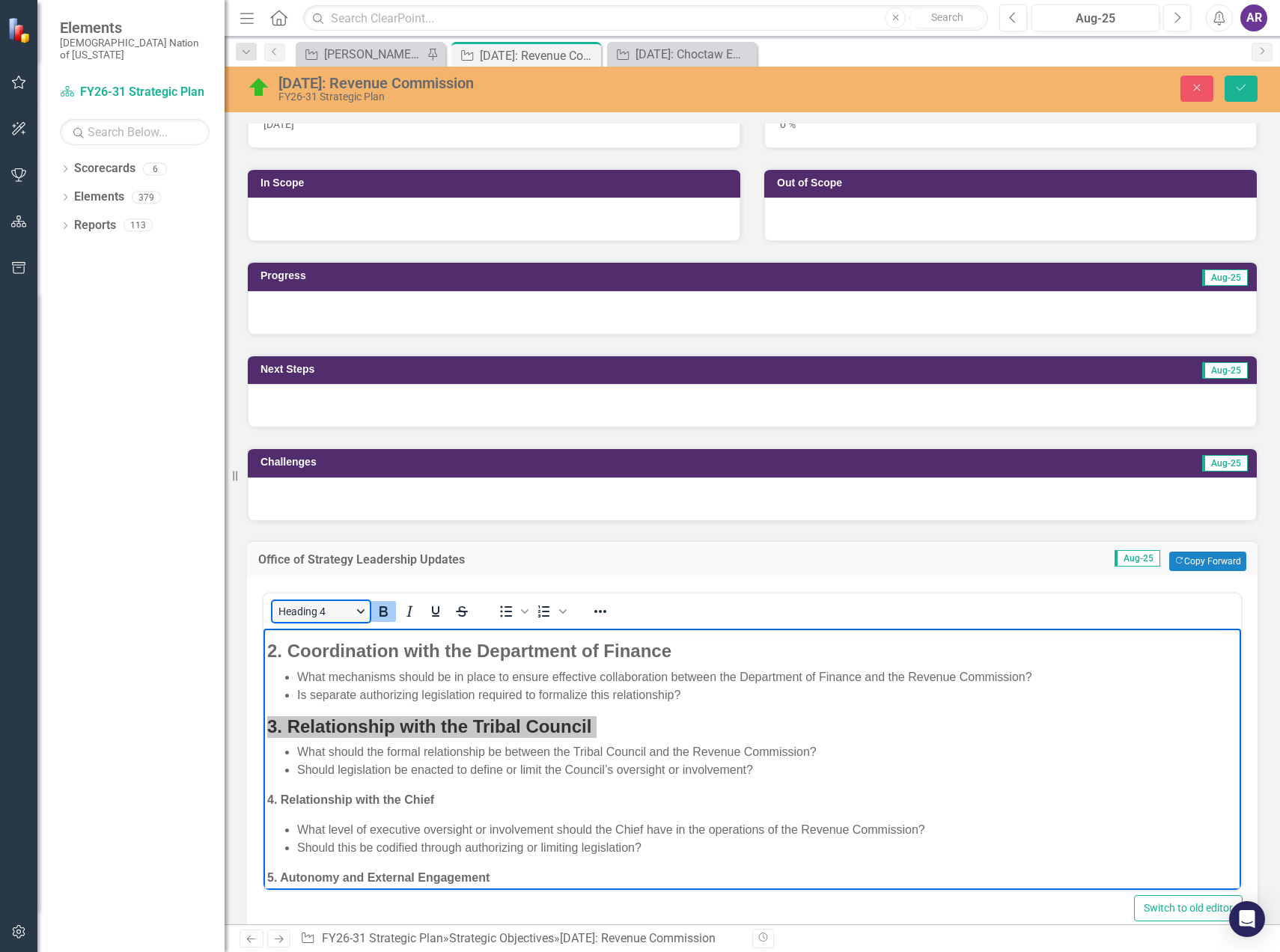
click at [362, 610] on button "Heading 4" at bounding box center [321, 612] width 97 height 21
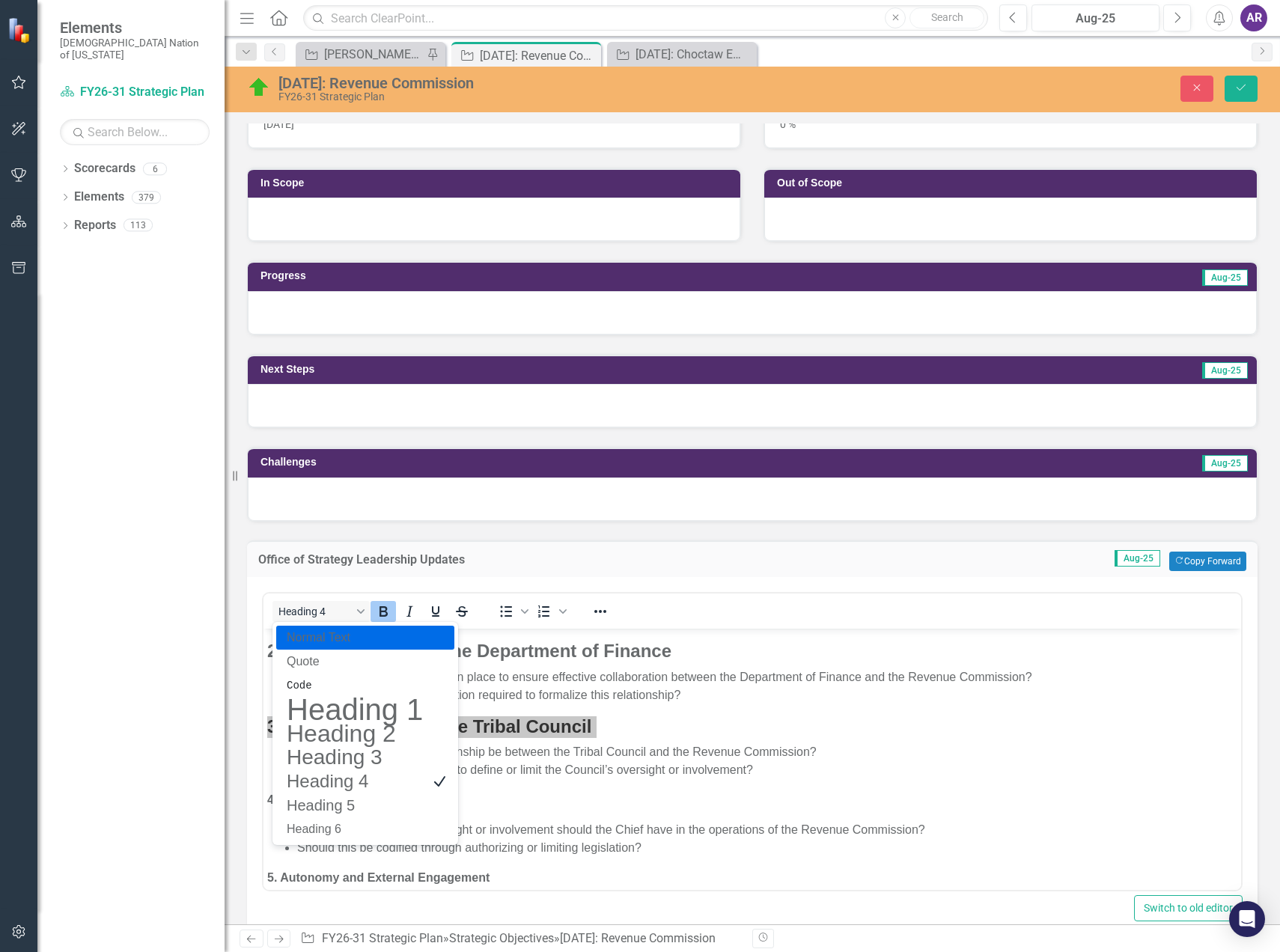
click at [351, 638] on p "Normal Text" at bounding box center [354, 637] width 139 height 18
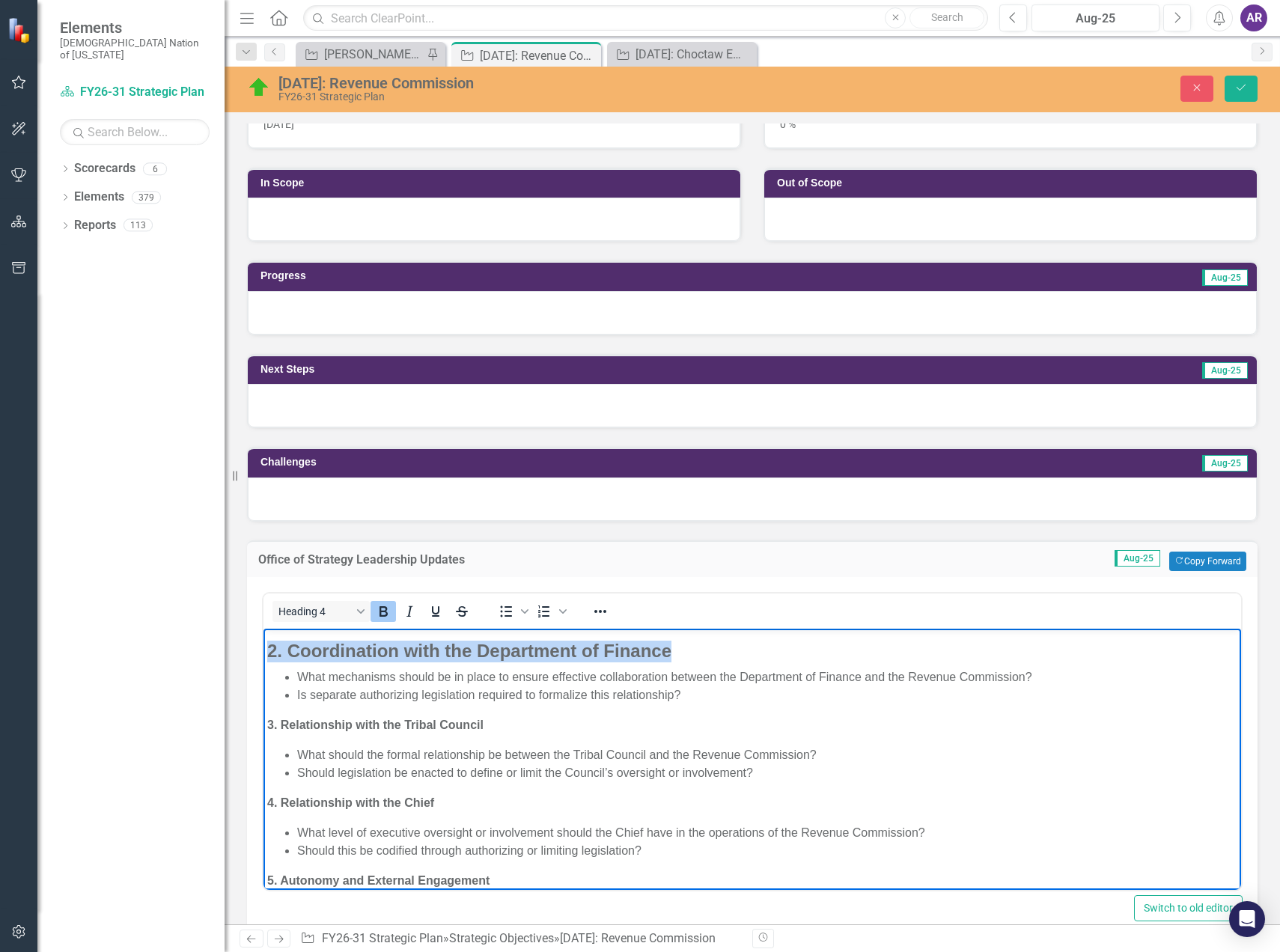
drag, startPoint x: 681, startPoint y: 652, endPoint x: 263, endPoint y: 655, distance: 418.0
click at [263, 655] on html "As we continue shaping the structure and governance of the proposed Revenue Com…" at bounding box center [752, 743] width 977 height 605
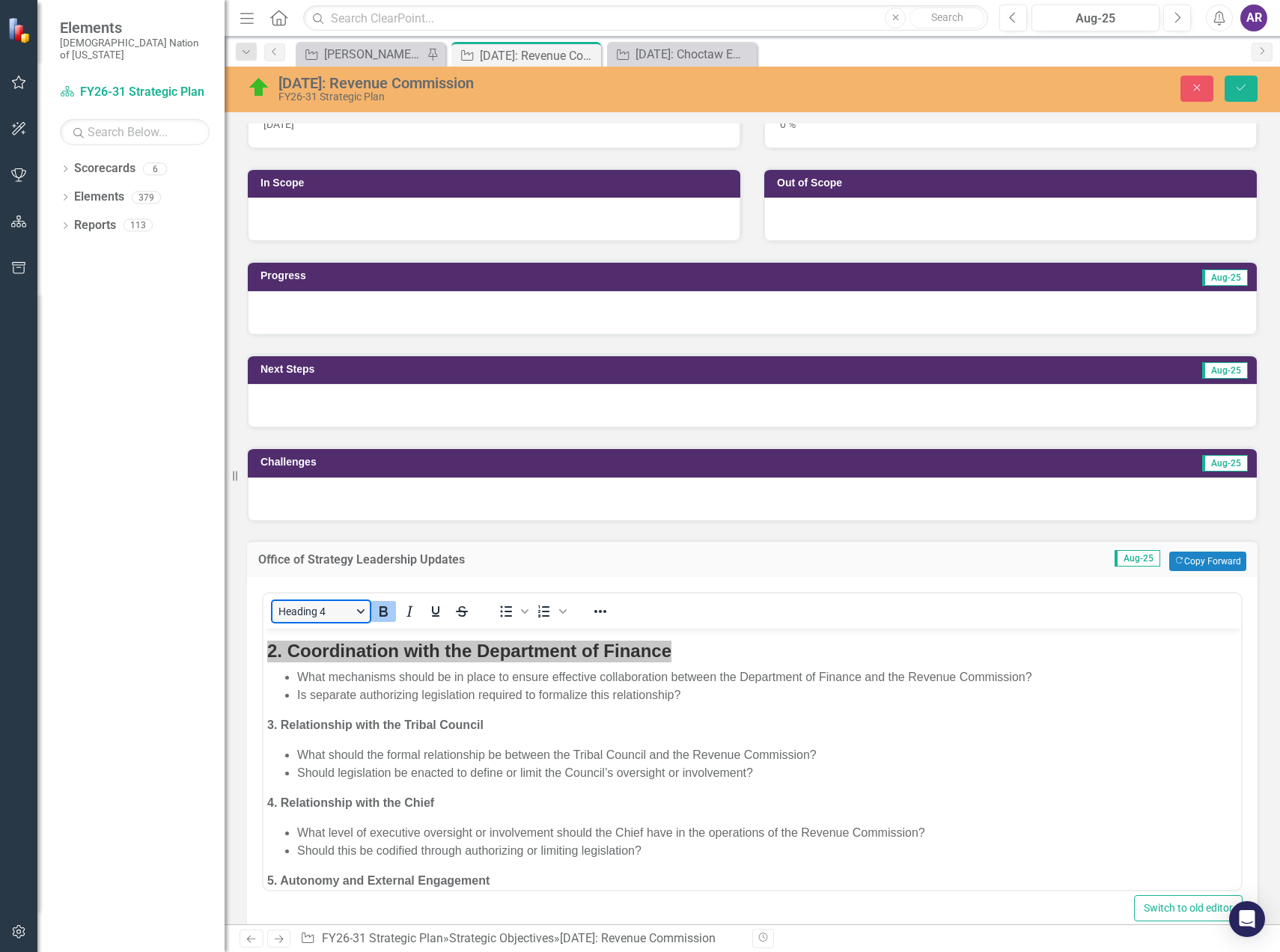
click at [360, 610] on button "Heading 4" at bounding box center [321, 612] width 97 height 21
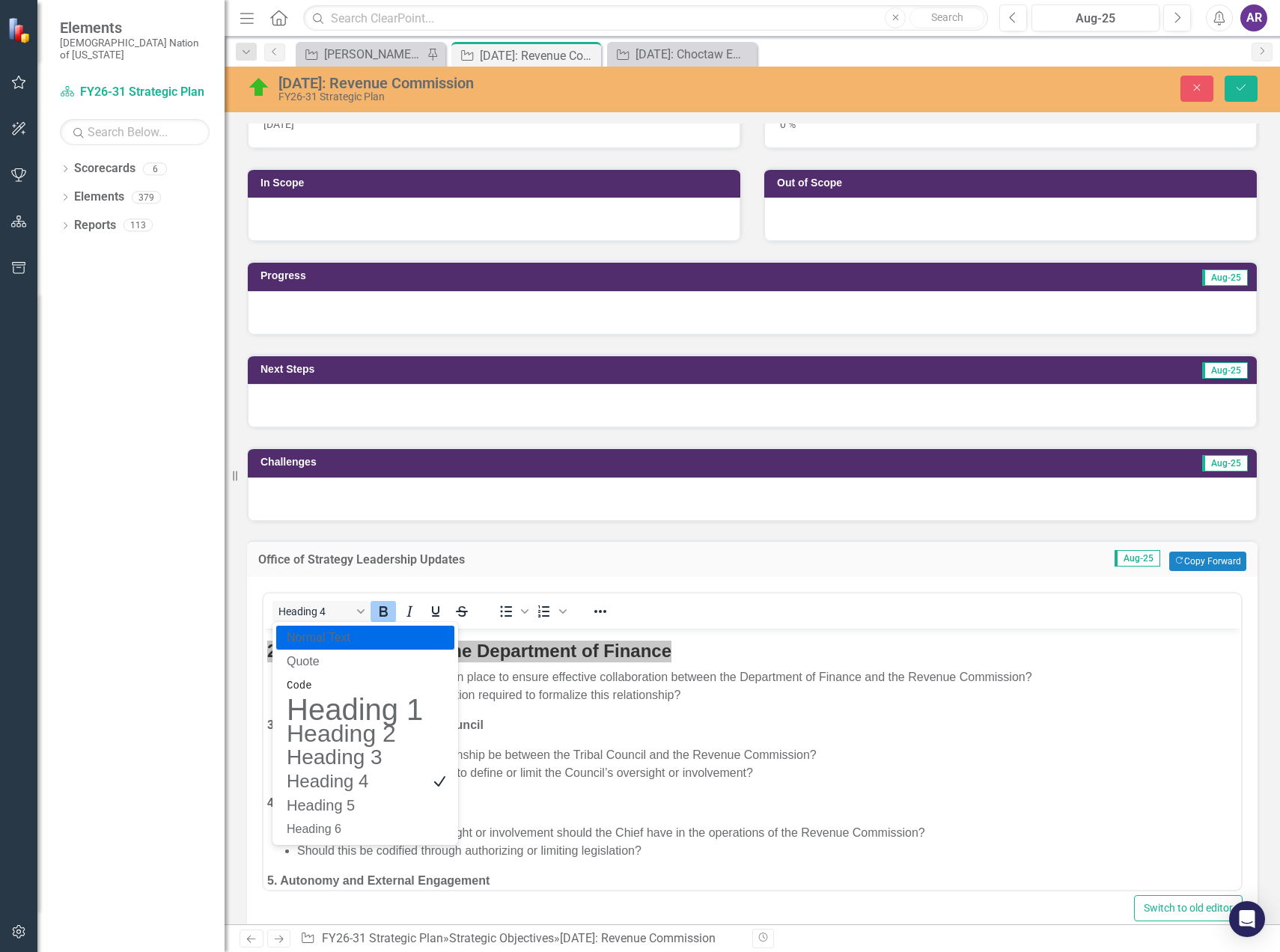
click at [351, 638] on p "Normal Text" at bounding box center [354, 637] width 139 height 18
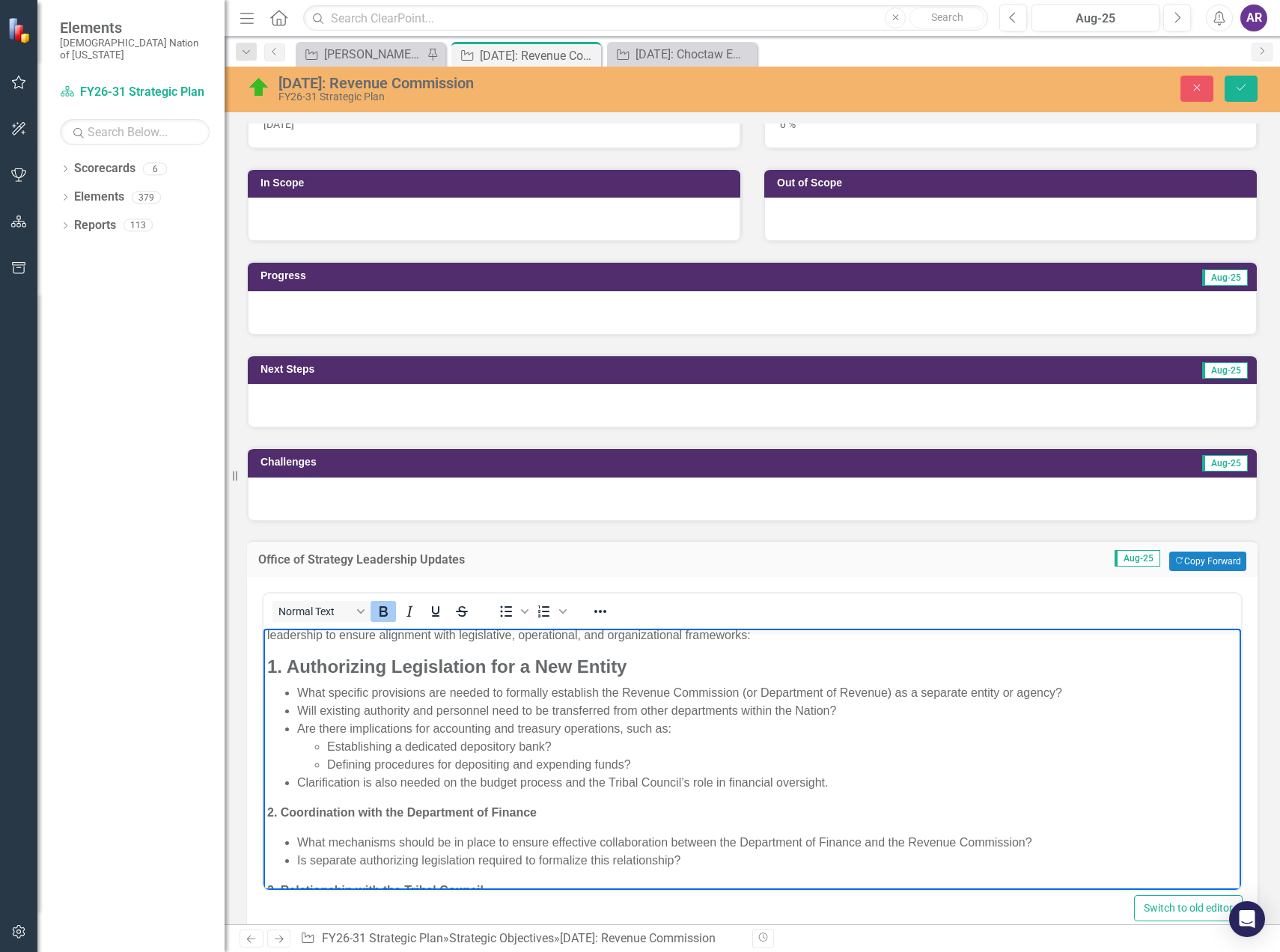
scroll to position [0, 0]
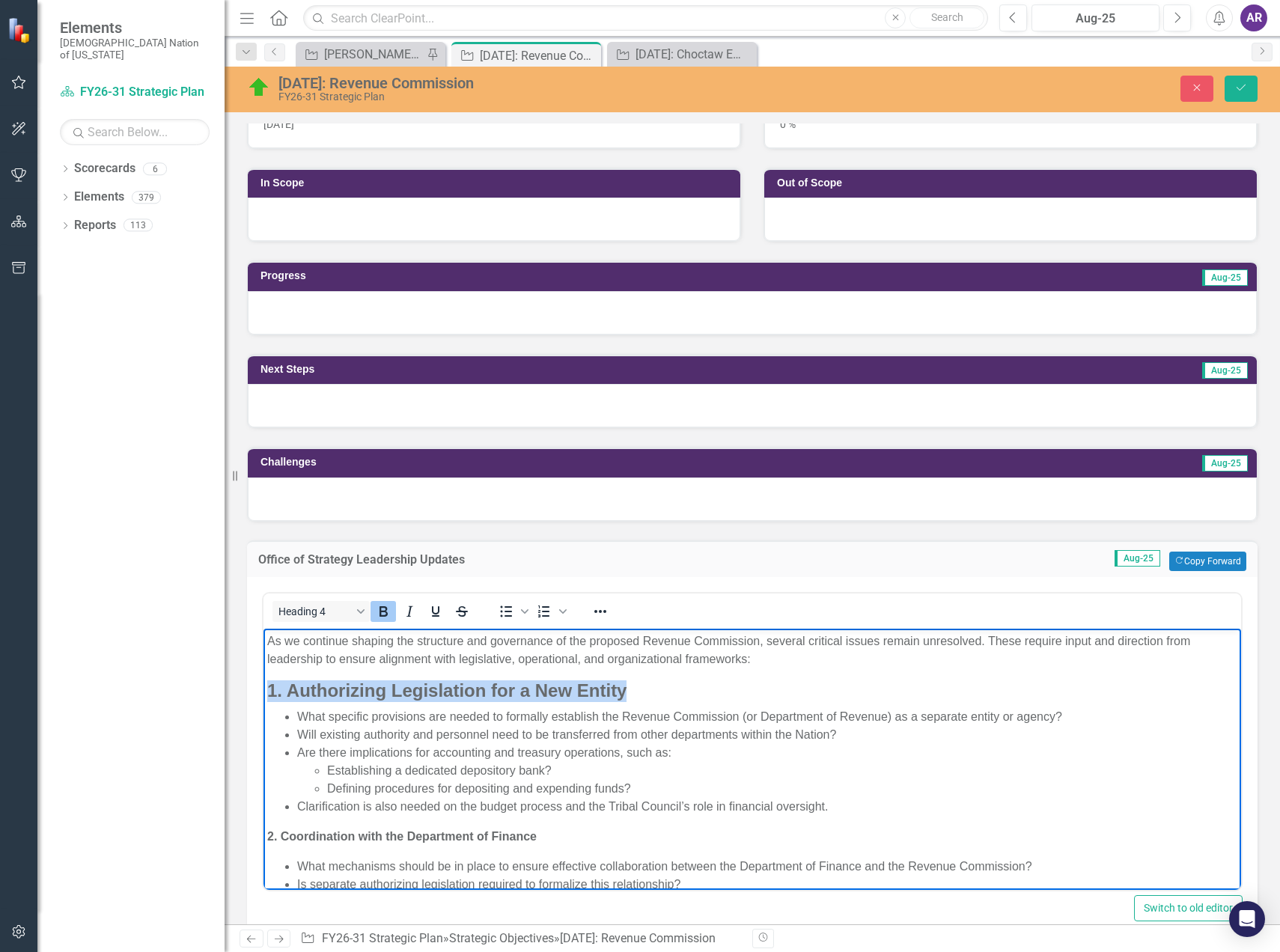
drag, startPoint x: 602, startPoint y: 695, endPoint x: 525, endPoint y: 1305, distance: 614.8
click at [263, 700] on html "As we continue shaping the structure and governance of the proposed Revenue Com…" at bounding box center [752, 931] width 977 height 608
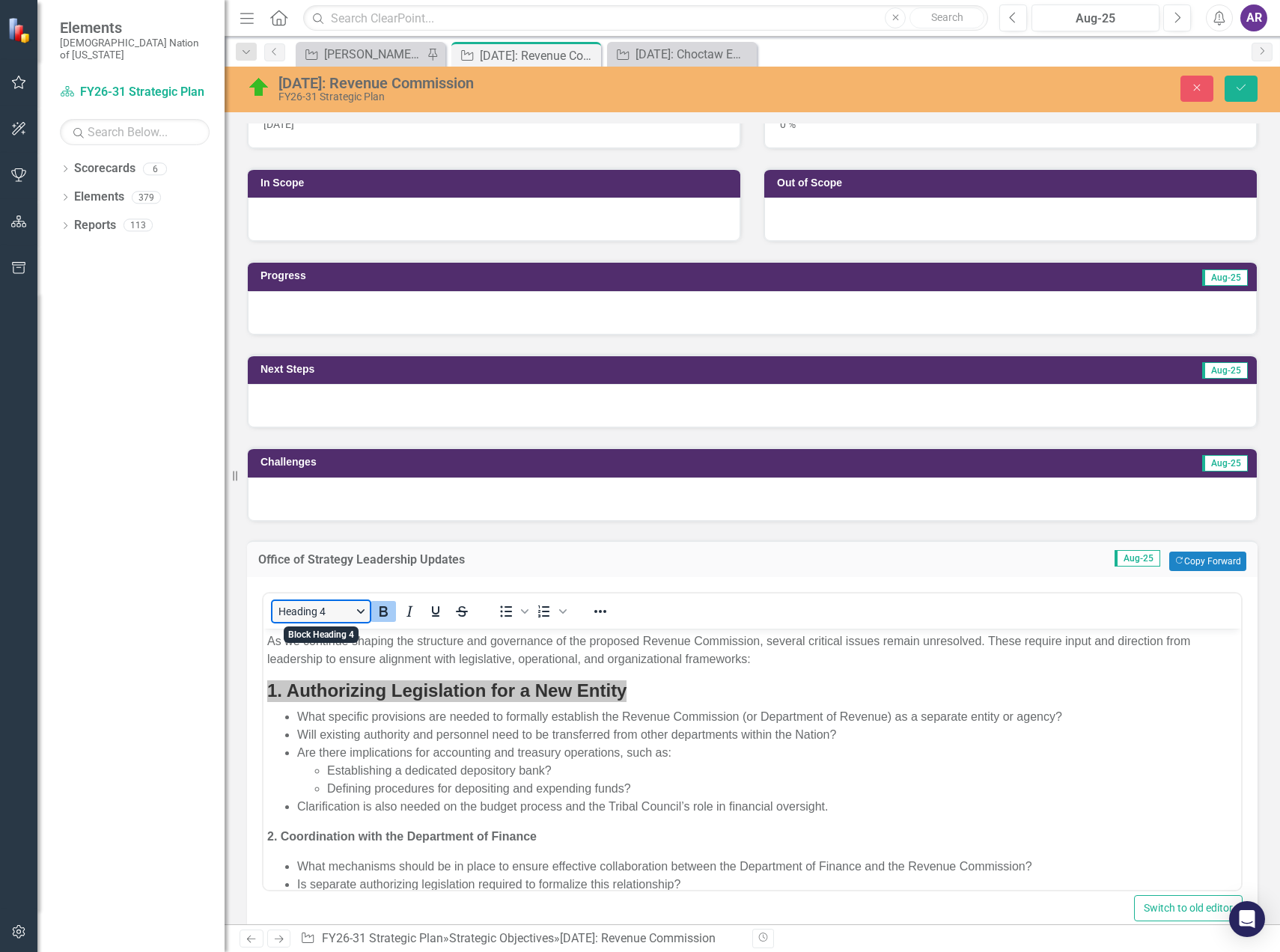
click at [362, 617] on button "Heading 4" at bounding box center [321, 612] width 97 height 21
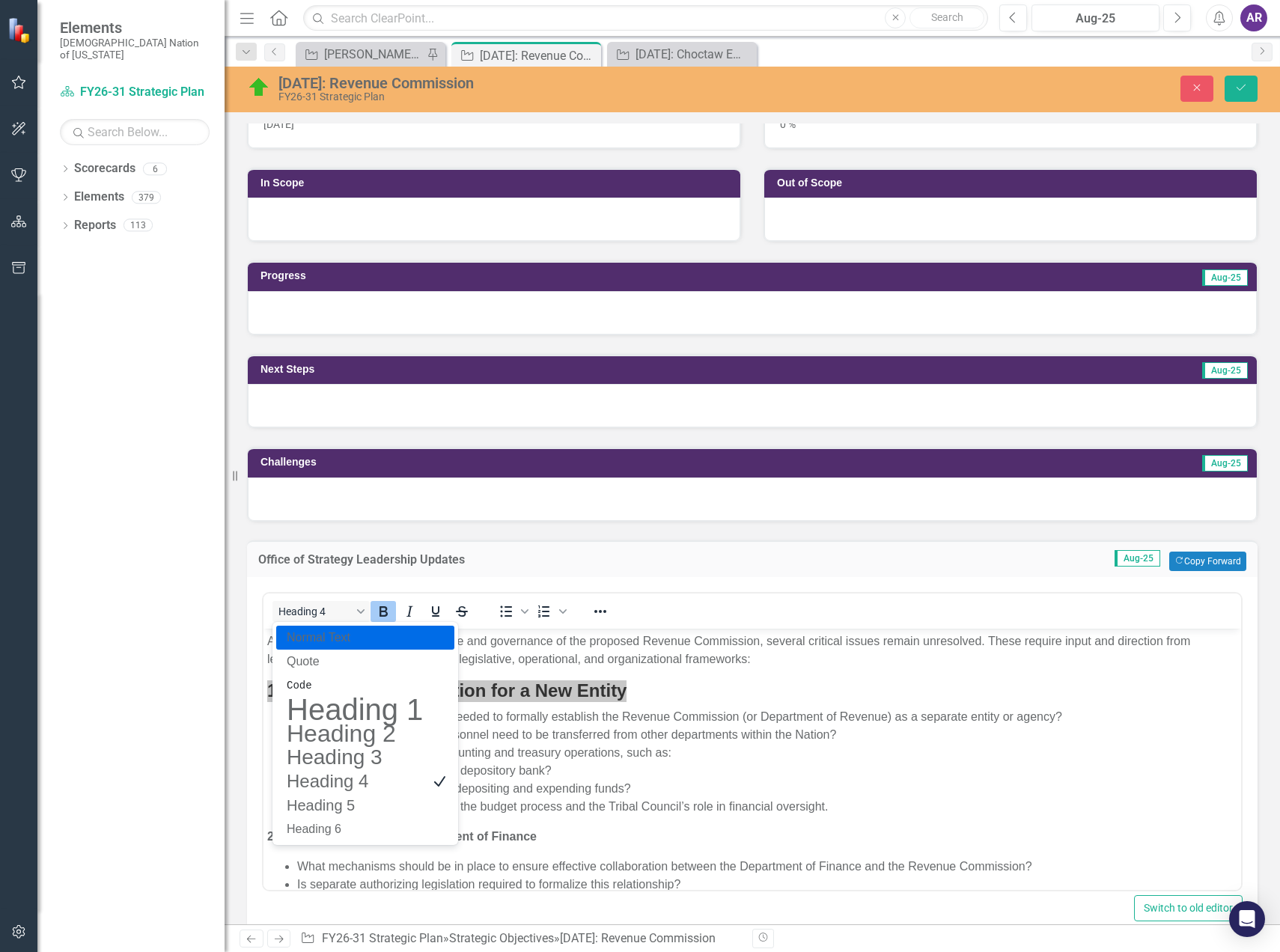
click at [354, 636] on p "Normal Text" at bounding box center [354, 637] width 139 height 18
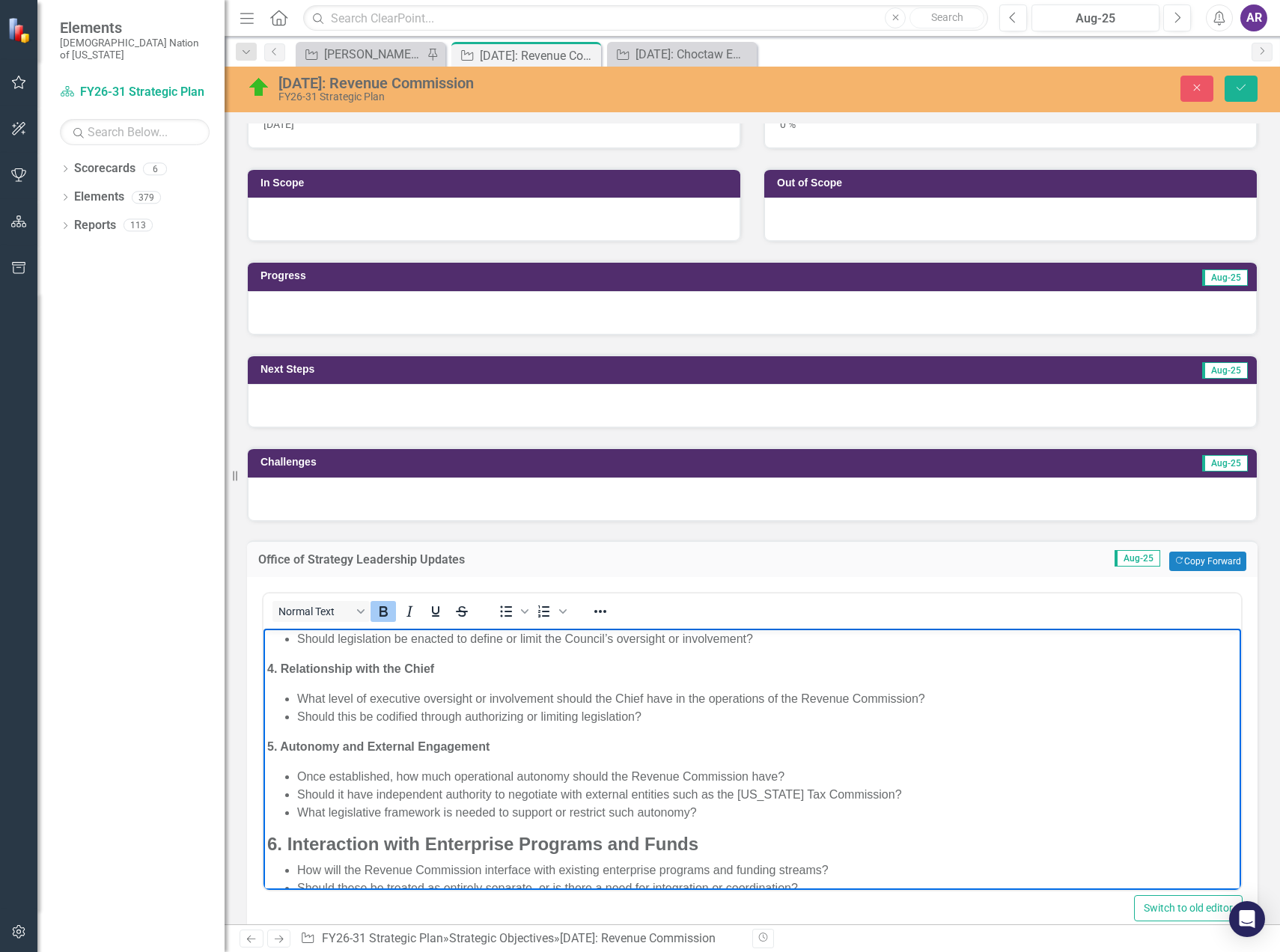
scroll to position [349, 0]
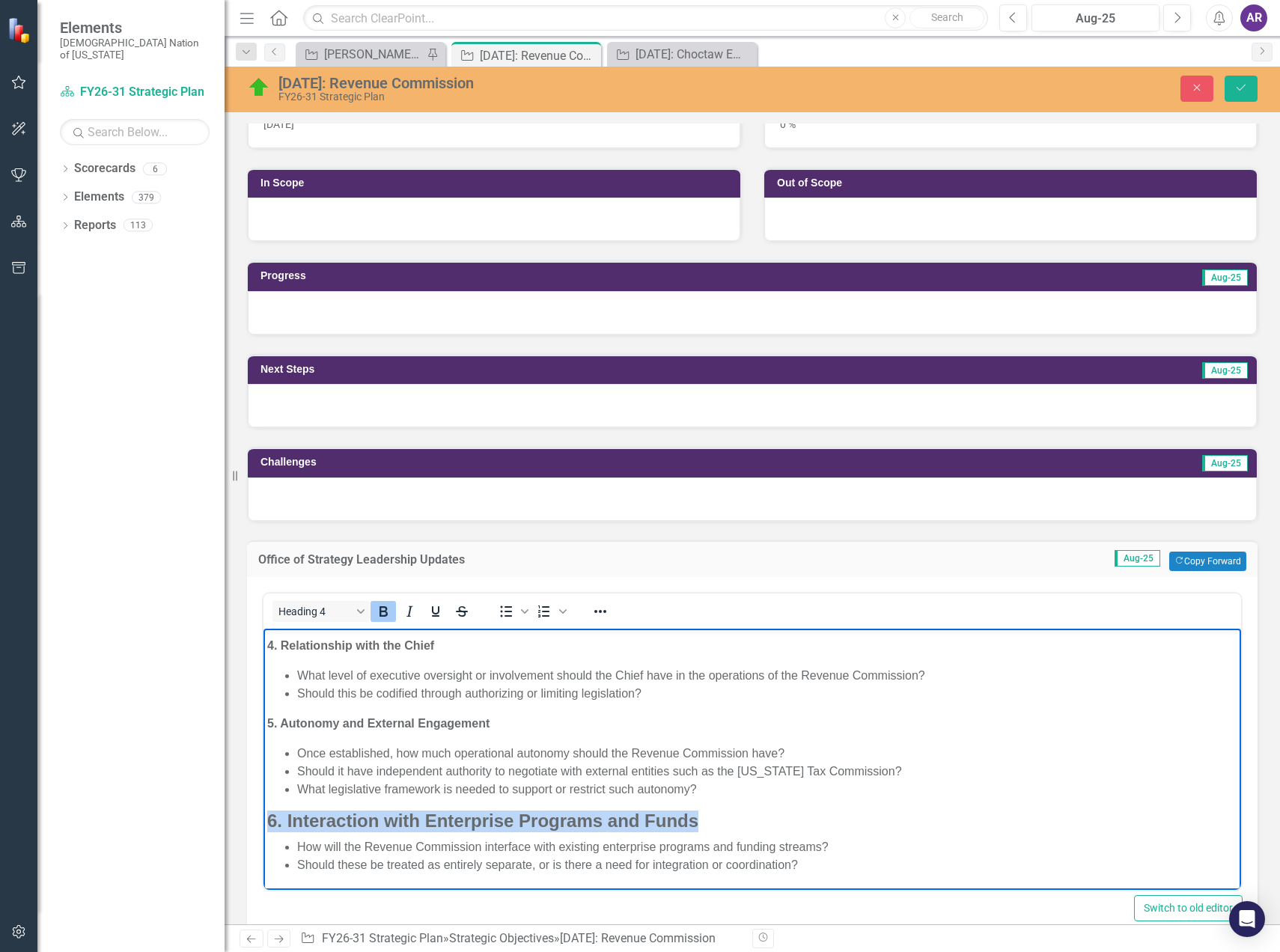
drag, startPoint x: 717, startPoint y: 817, endPoint x: 524, endPoint y: 1430, distance: 642.7
click at [263, 807] on html "As we continue shaping the structure and governance of the proposed Revenue Com…" at bounding box center [752, 584] width 977 height 610
click at [362, 612] on button "Heading 4" at bounding box center [321, 612] width 97 height 21
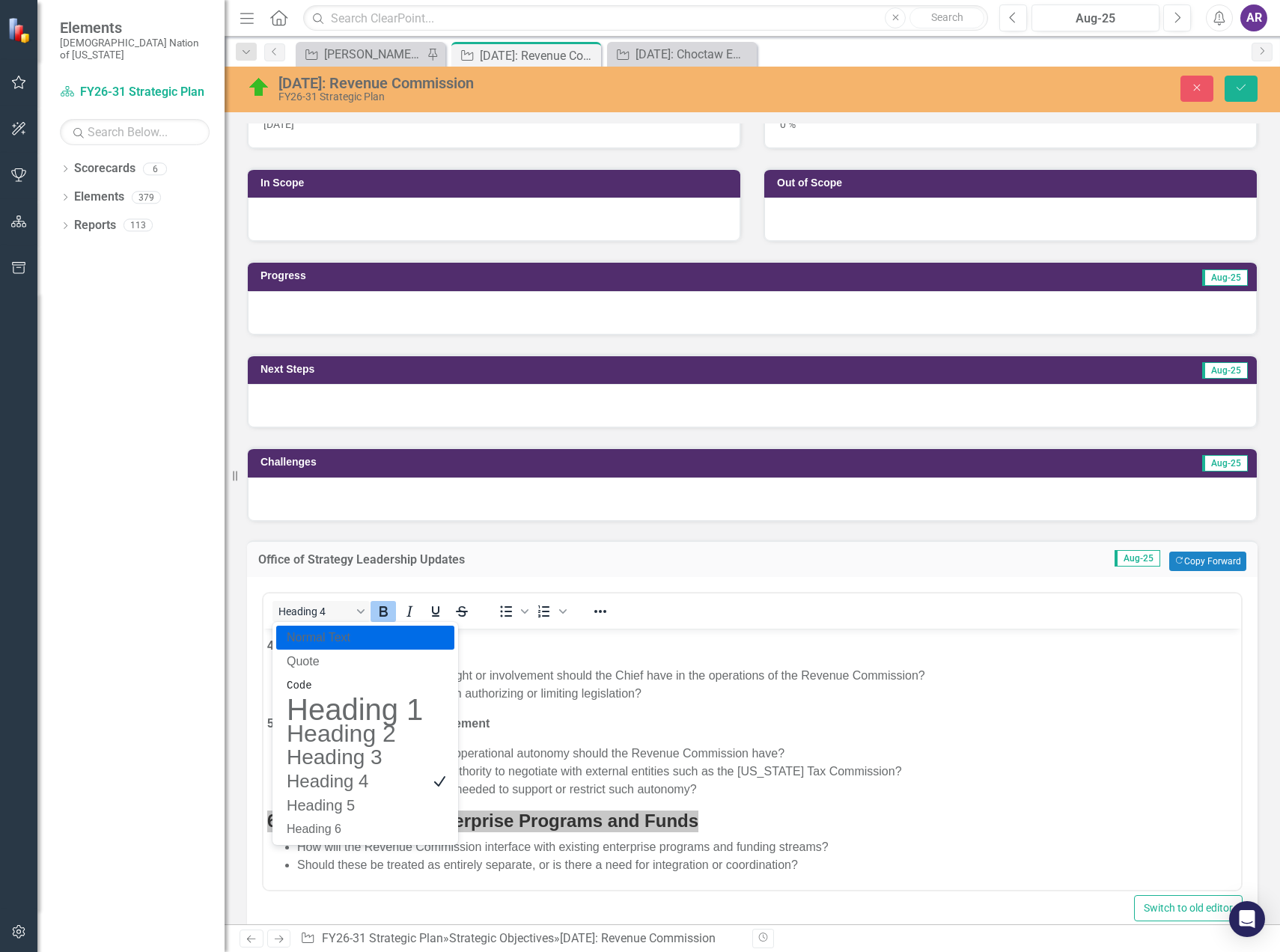
drag, startPoint x: 344, startPoint y: 636, endPoint x: 156, endPoint y: 100, distance: 568.0
click at [344, 636] on p "Normal Text" at bounding box center [354, 637] width 139 height 18
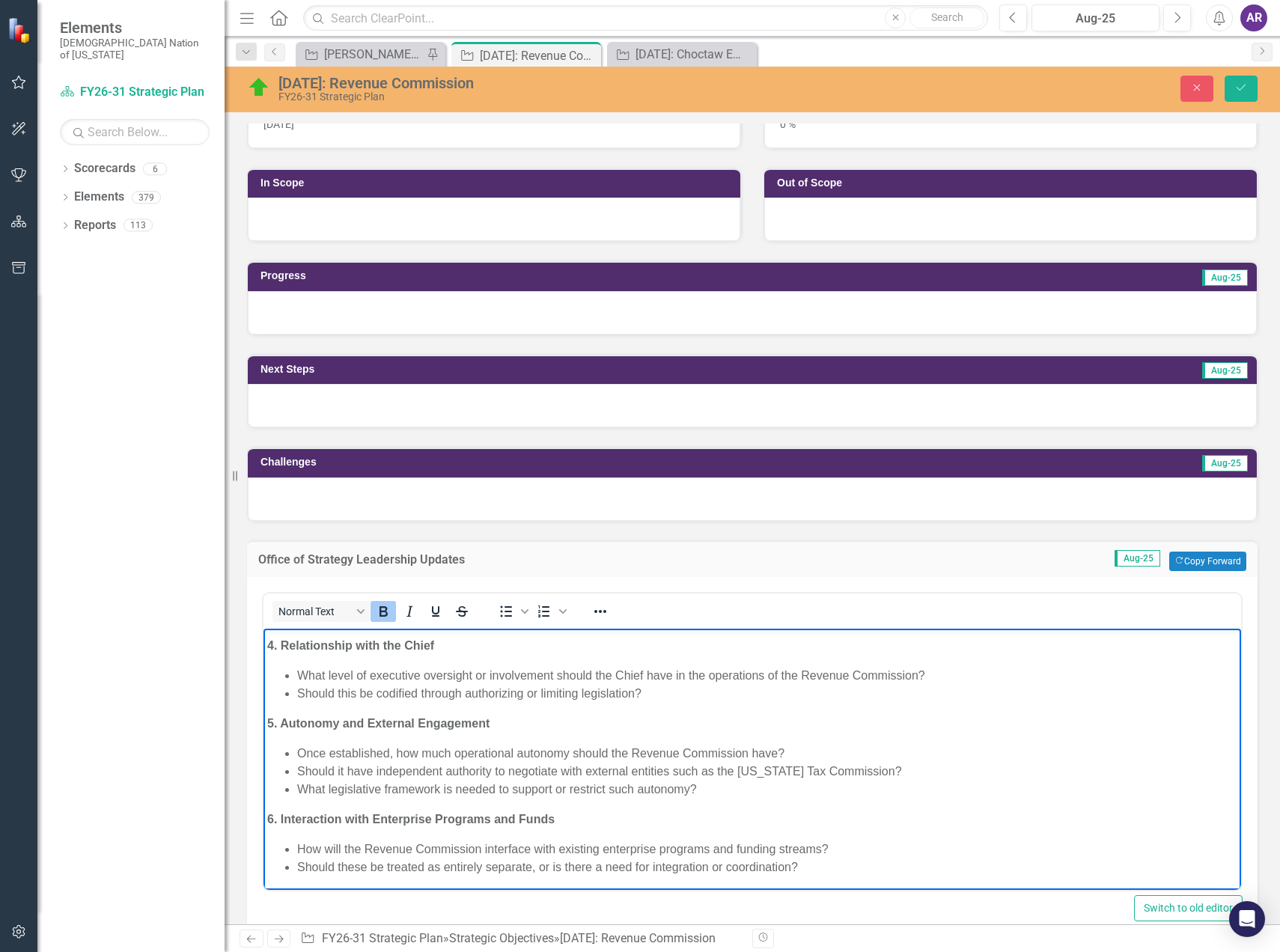
click at [485, 804] on body "As we continue shaping the structure and governance of the proposed Revenue Com…" at bounding box center [752, 585] width 977 height 612
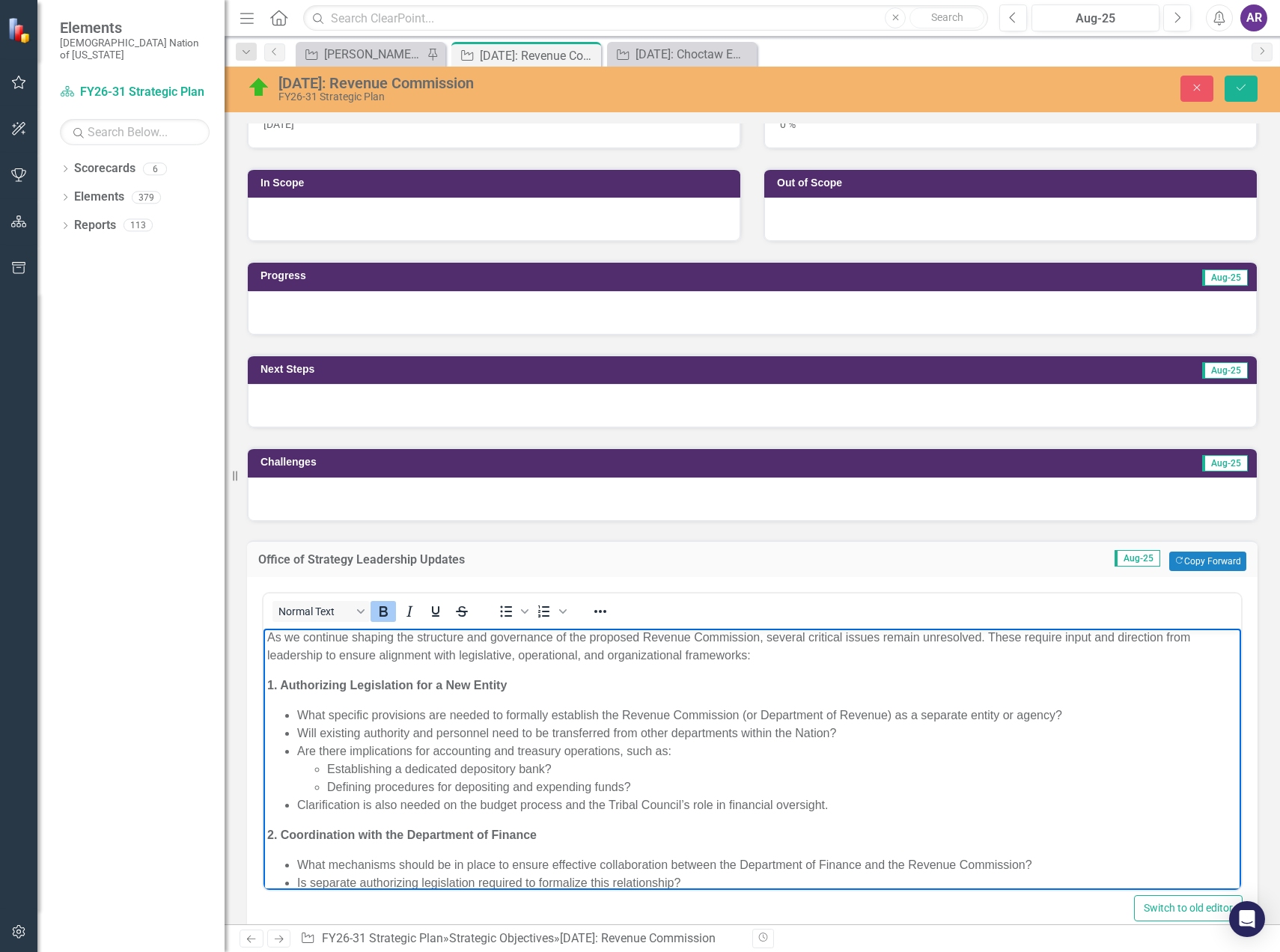
scroll to position [0, 0]
click at [299, 721] on li "What specific provisions are needed to formally establish the Revenue Commissio…" at bounding box center [768, 719] width 941 height 18
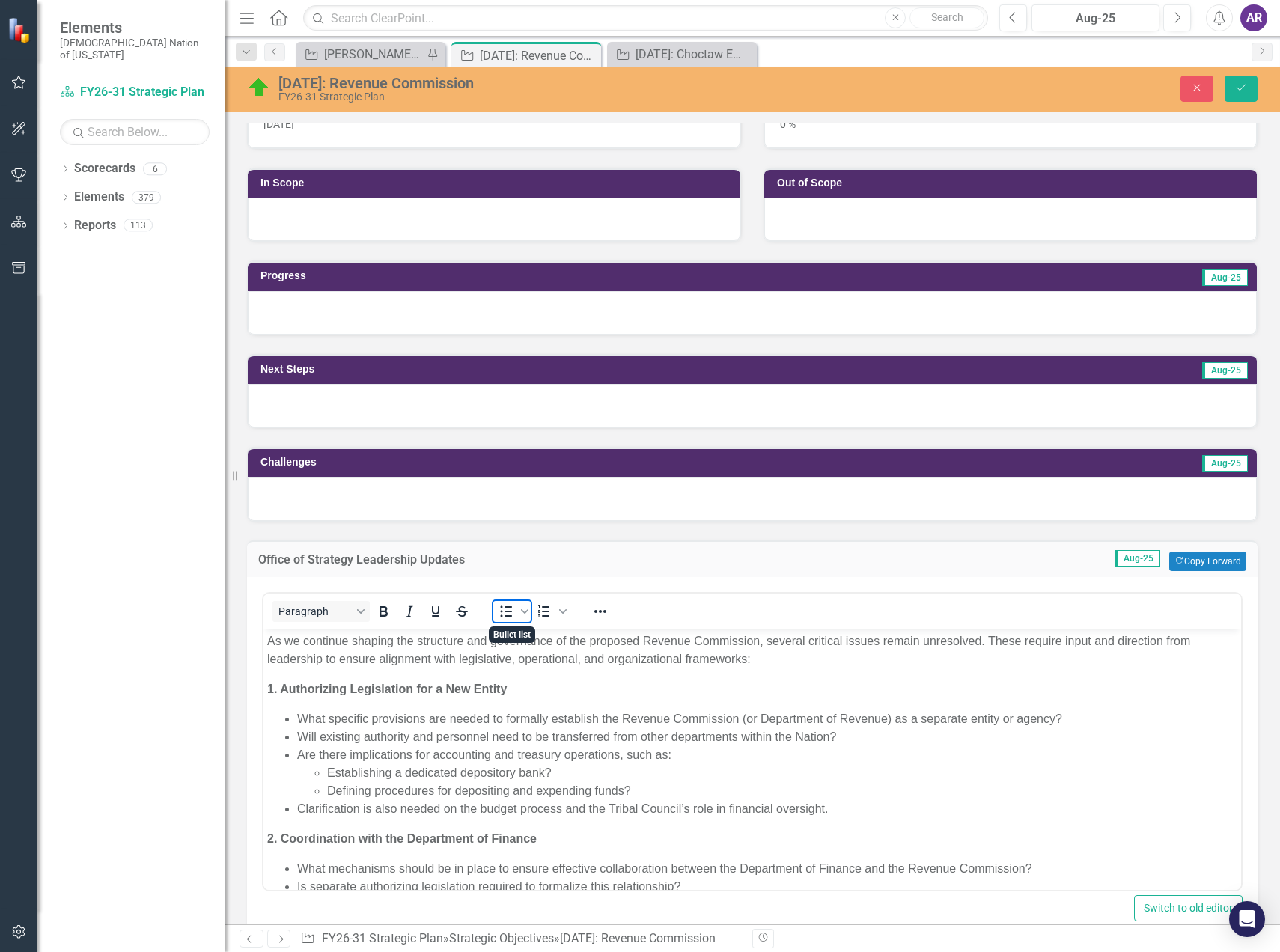
click at [504, 614] on icon "Bullet list" at bounding box center [506, 611] width 18 height 18
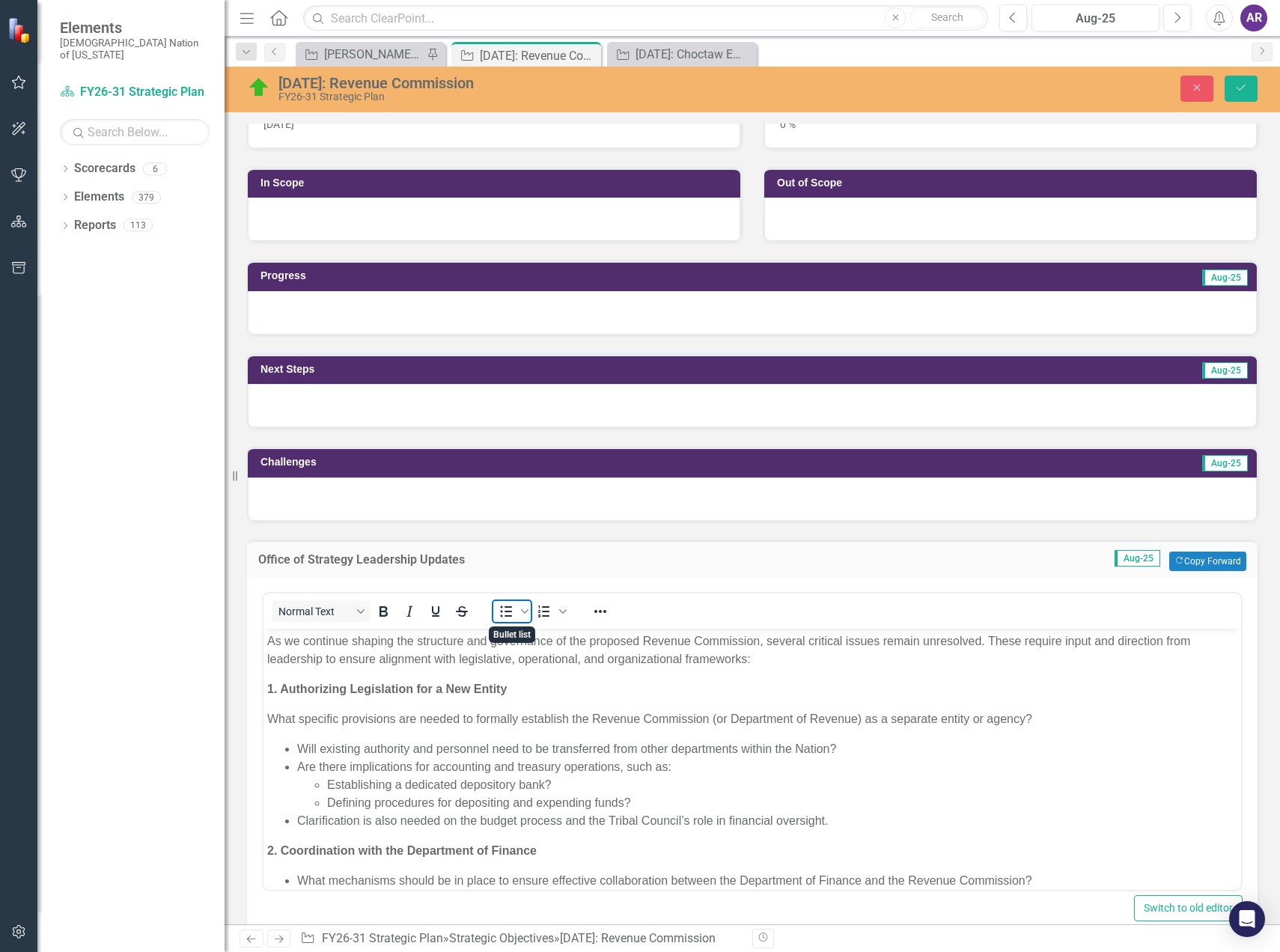
click at [504, 614] on icon "Bullet list" at bounding box center [506, 611] width 18 height 18
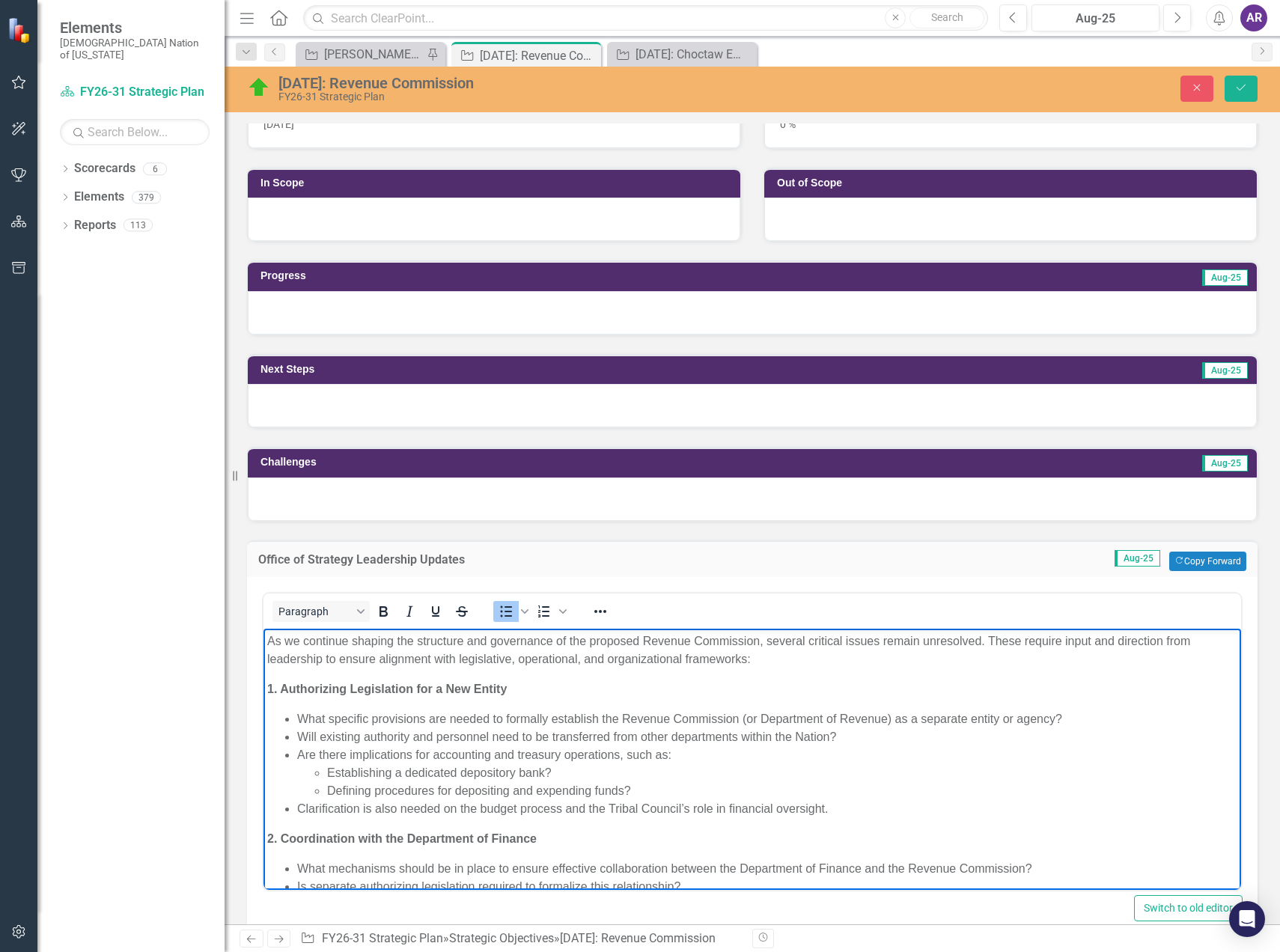
click at [519, 740] on li "Will existing authority and personnel need to be transferred from other departm…" at bounding box center [768, 736] width 941 height 18
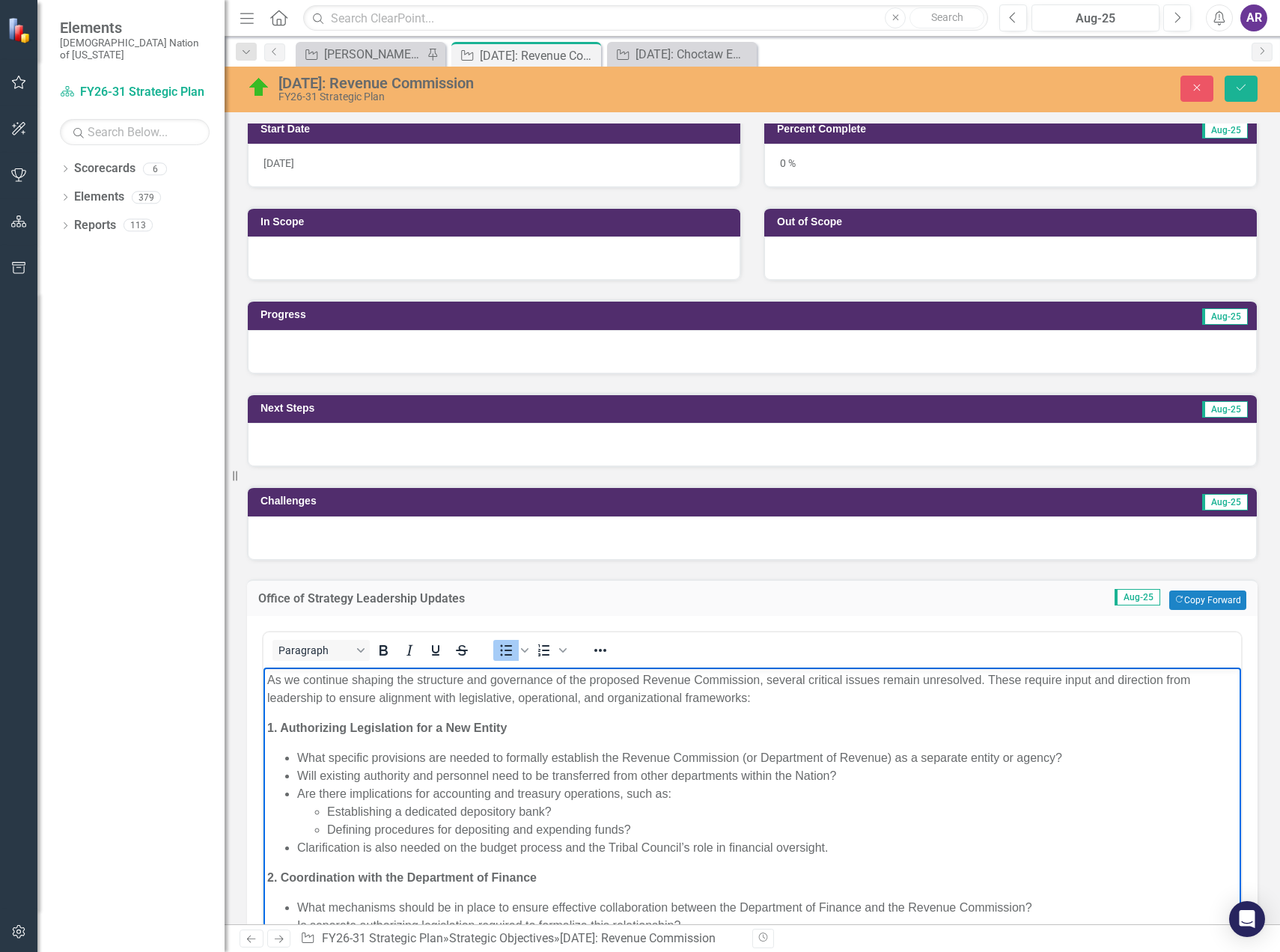
scroll to position [302, 0]
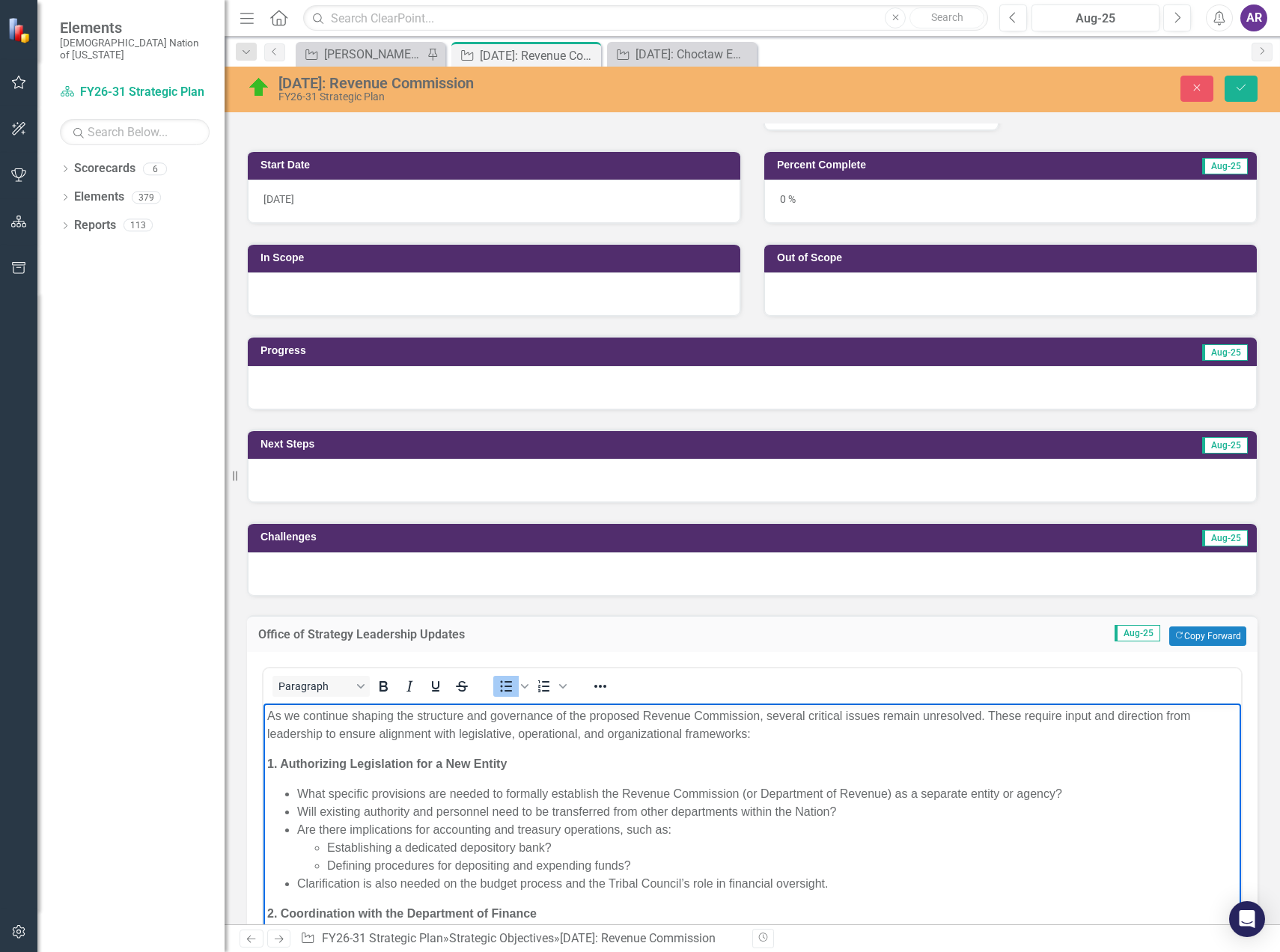
click at [368, 716] on p "As we continue shaping the structure and governance of the proposed Revenue Com…" at bounding box center [753, 724] width 970 height 36
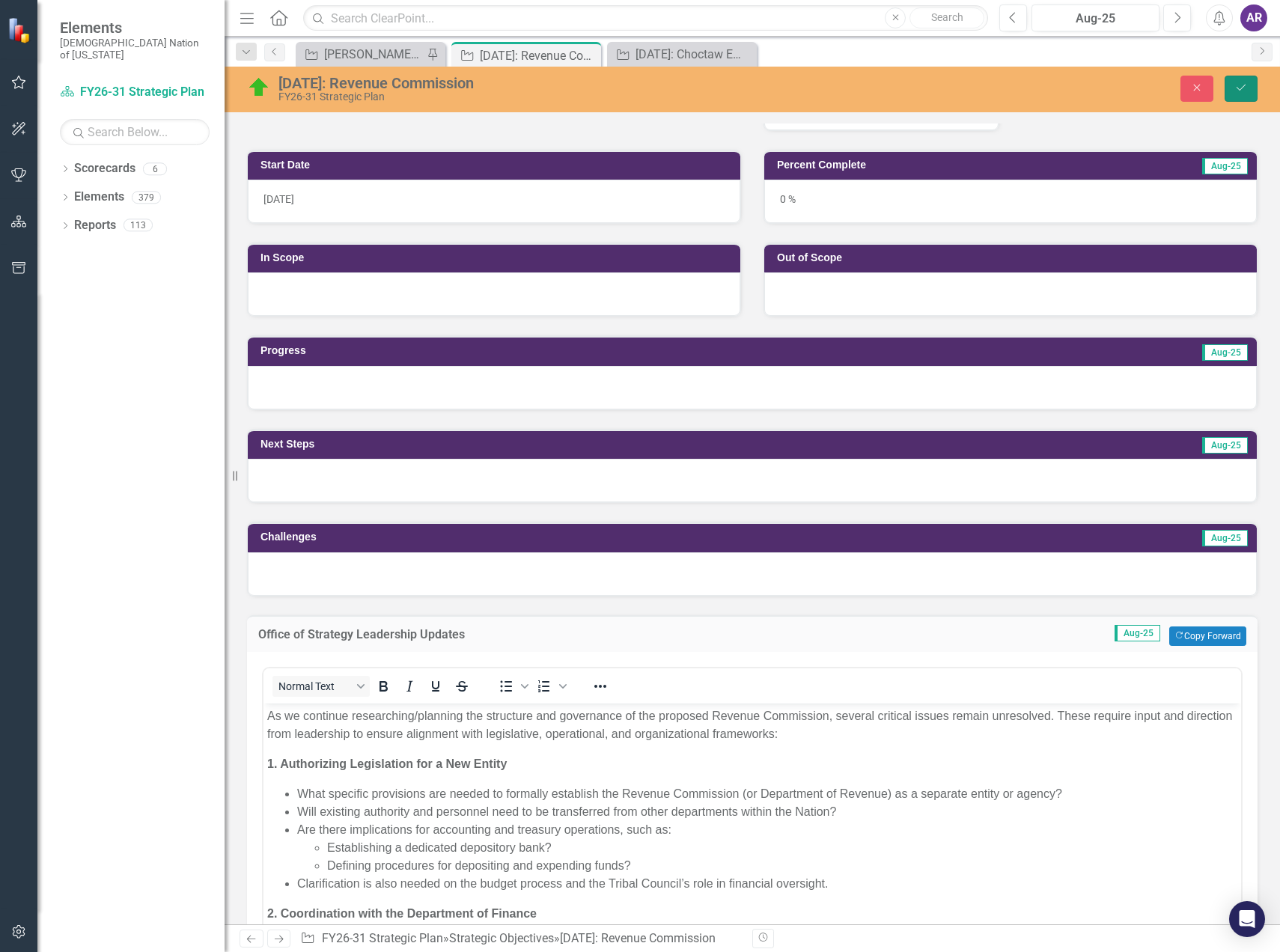
click at [1238, 91] on icon "Save" at bounding box center [1241, 87] width 13 height 10
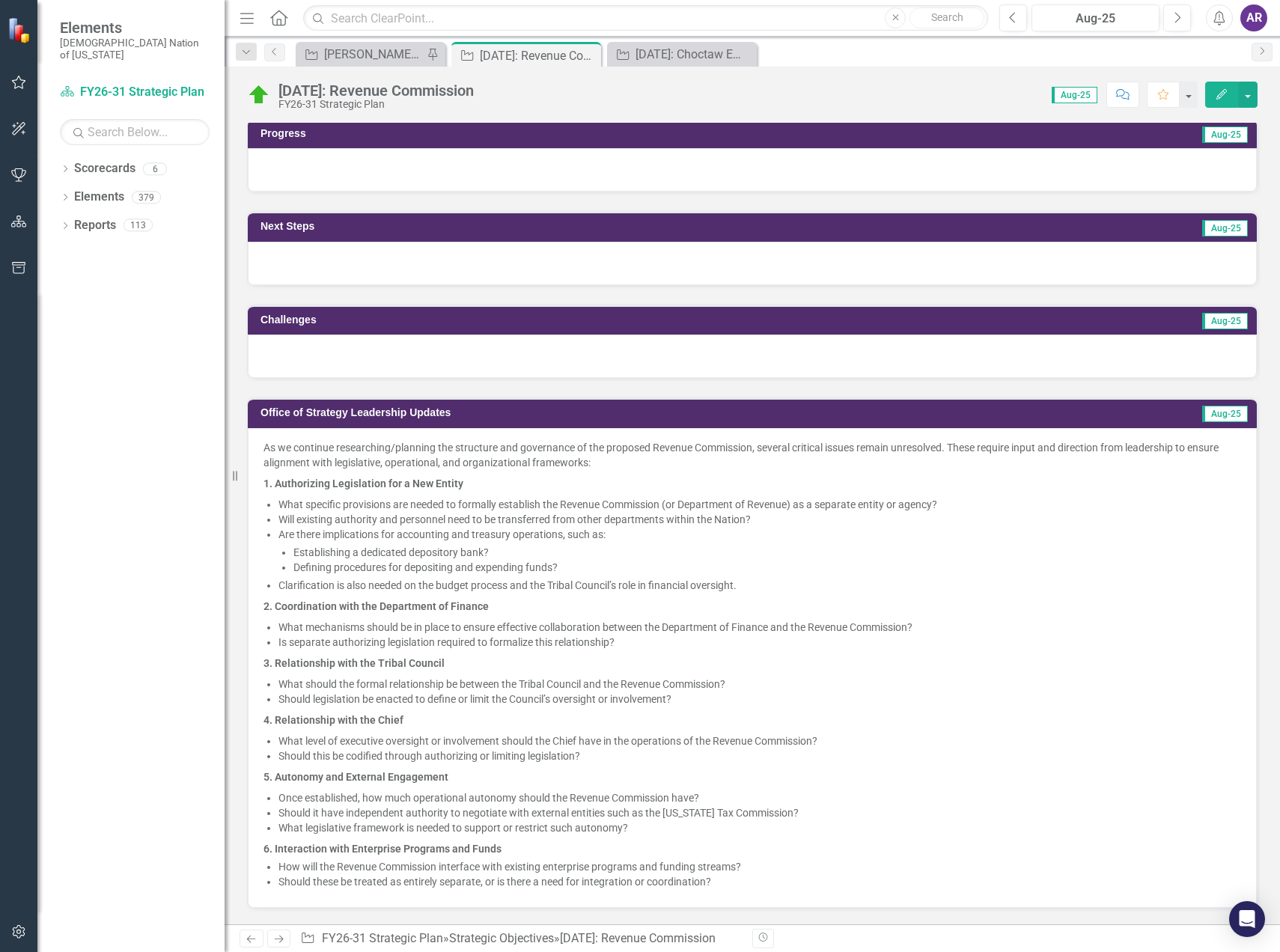
scroll to position [599, 0]
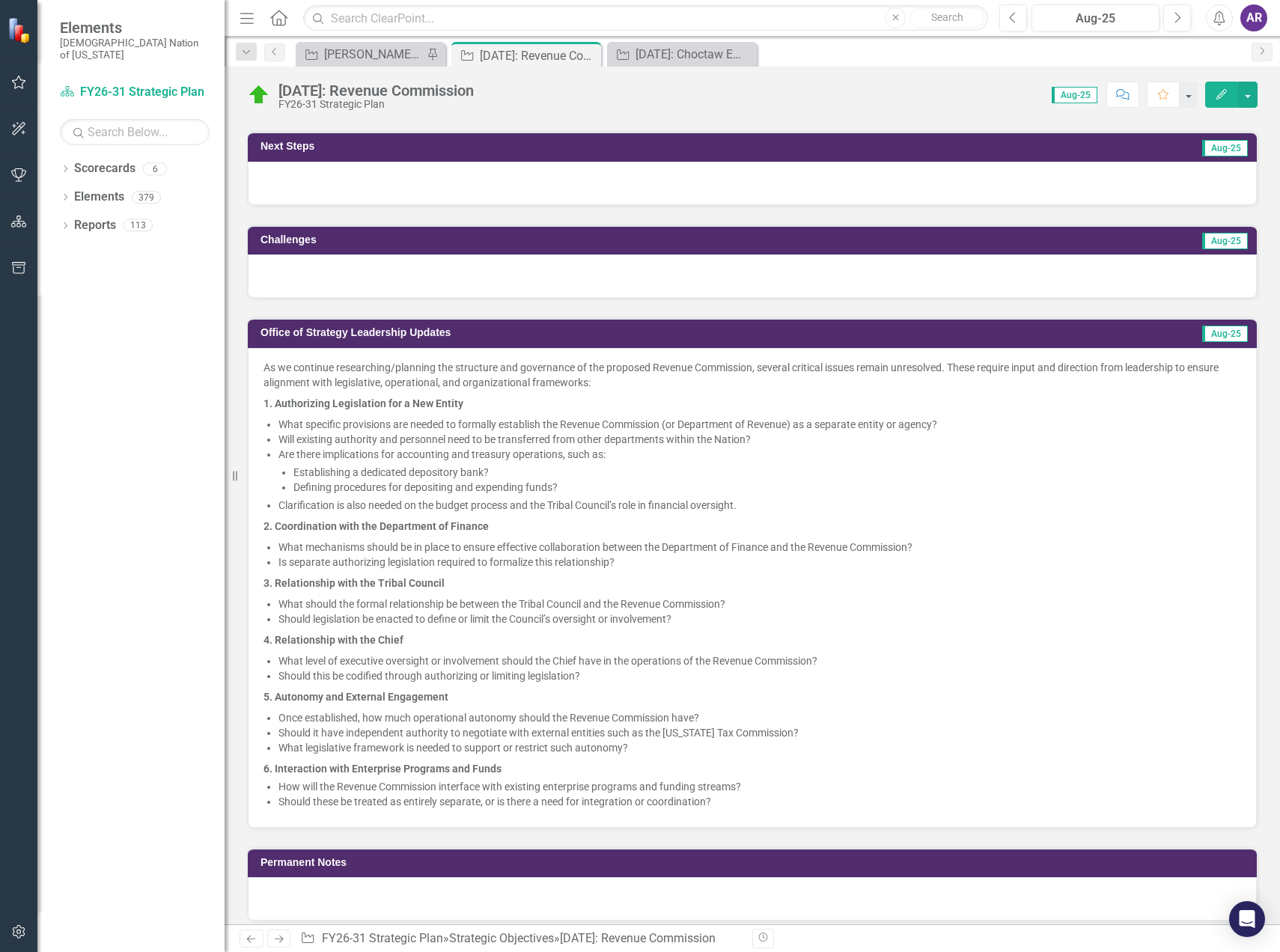
click at [349, 649] on p "4. Relationship with the Chief" at bounding box center [752, 640] width 977 height 21
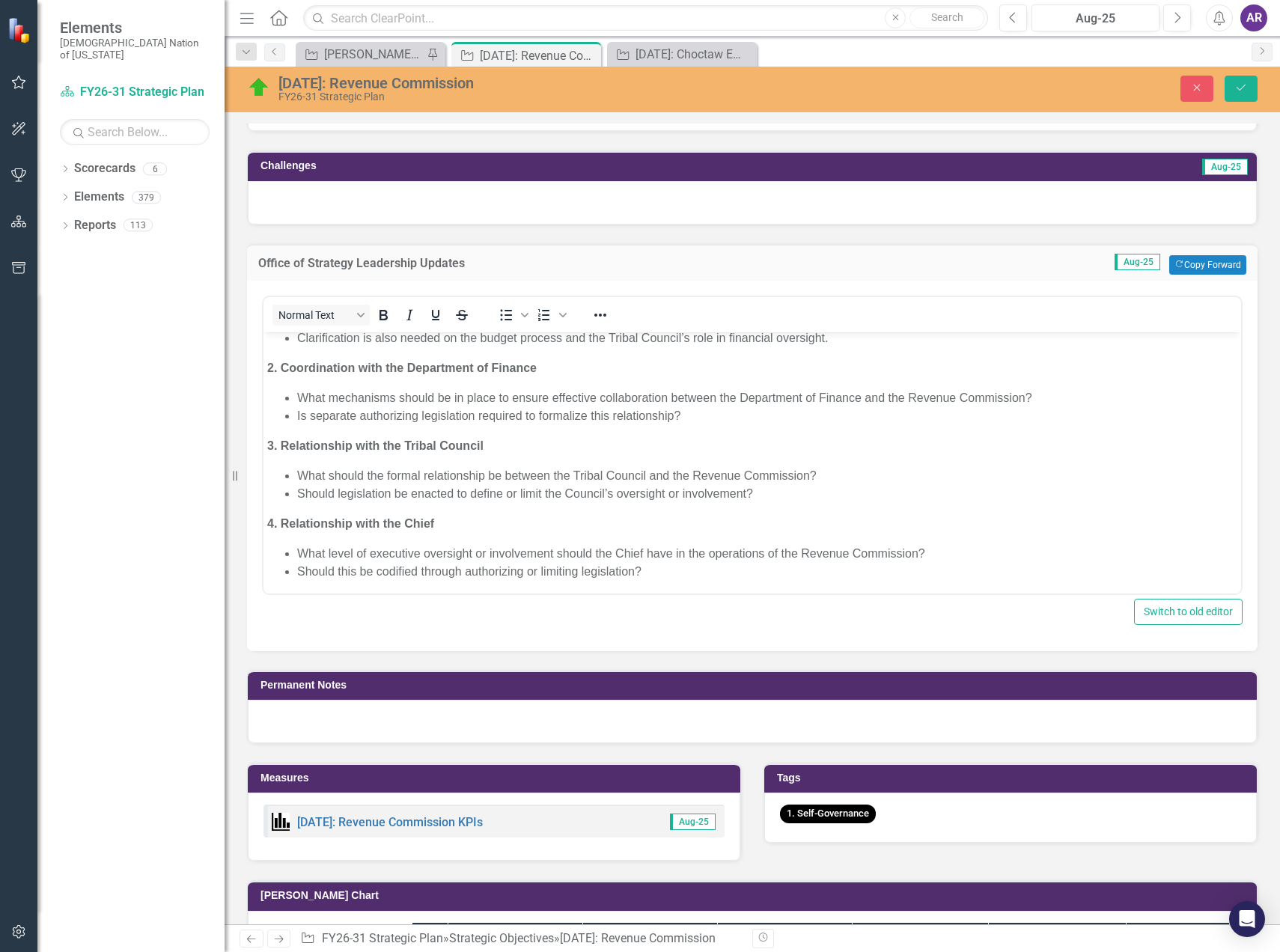
scroll to position [225, 0]
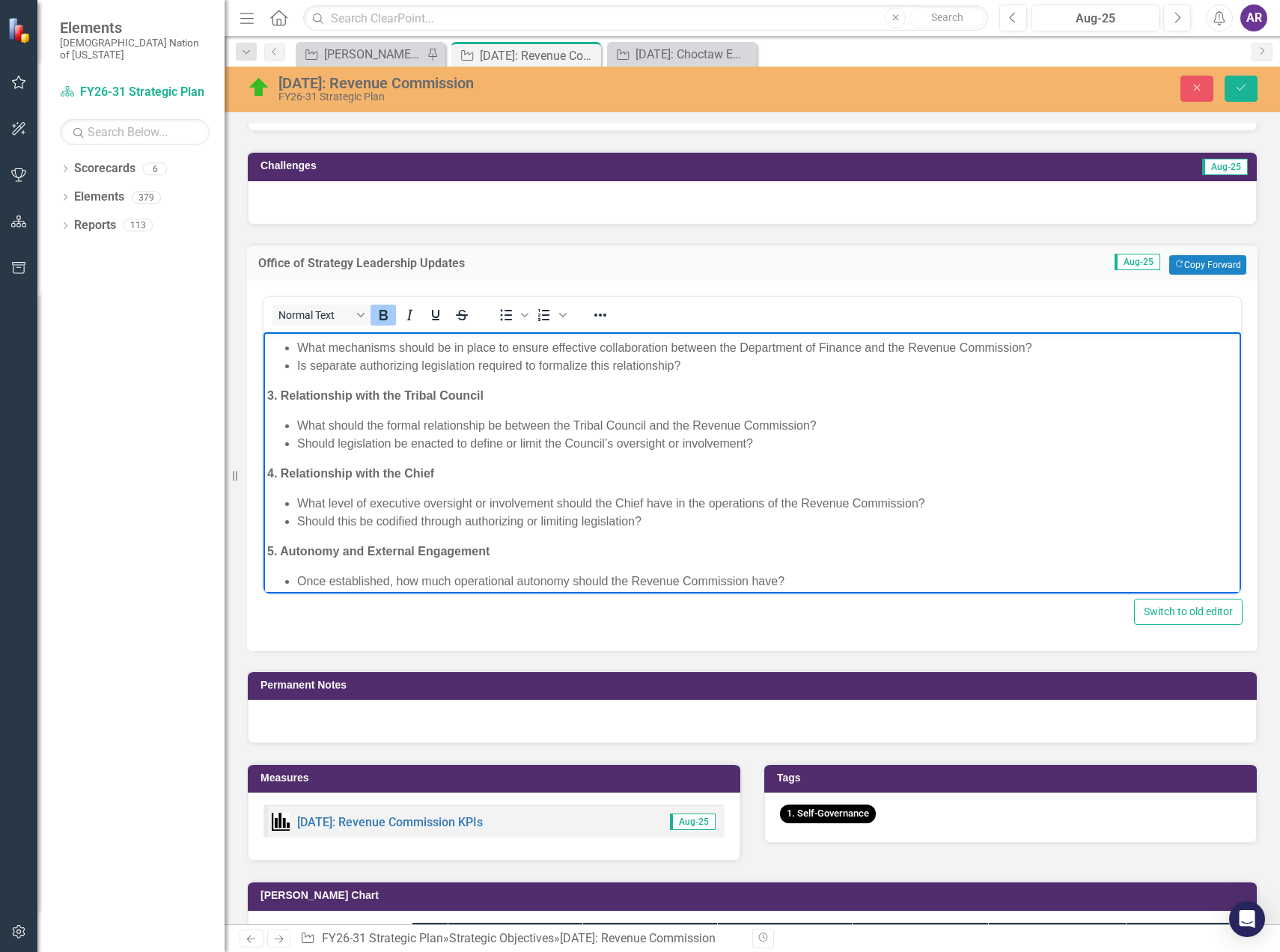
click at [446, 476] on p "4. Relationship with the Chief" at bounding box center [753, 473] width 970 height 18
drag, startPoint x: 643, startPoint y: 503, endPoint x: 616, endPoint y: 502, distance: 27.0
click at [616, 502] on li "What level of executive oversight or involvement should the Chief have in the o…" at bounding box center [768, 503] width 941 height 18
click at [477, 470] on p "4. Relationship with the Executive" at bounding box center [753, 473] width 970 height 18
click at [407, 393] on strong "3. Relationship with the Tribal Council" at bounding box center [375, 394] width 216 height 13
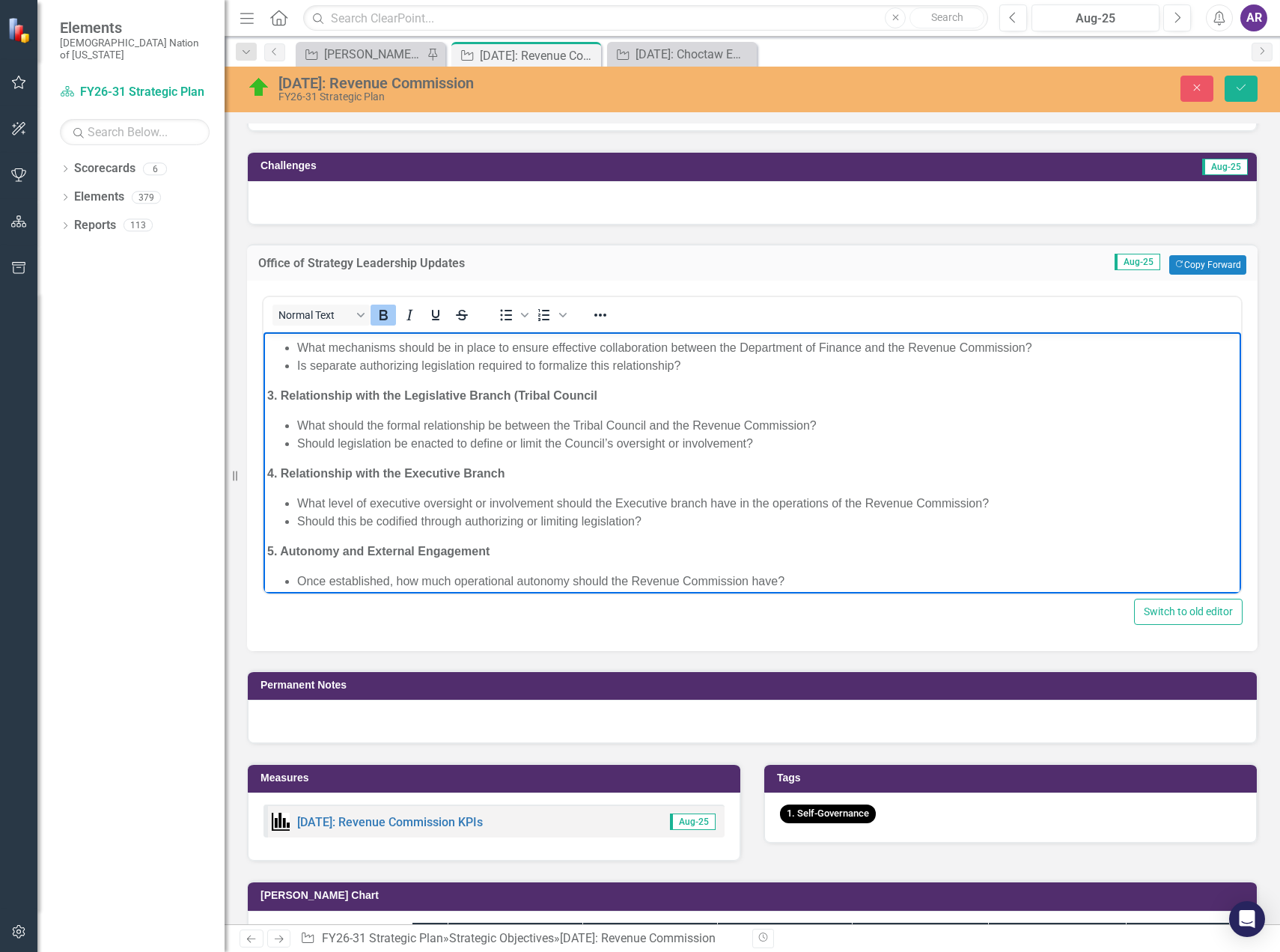
click at [628, 393] on p "3. Relationship with the Legislative Branch (Tribal Council" at bounding box center [753, 395] width 970 height 18
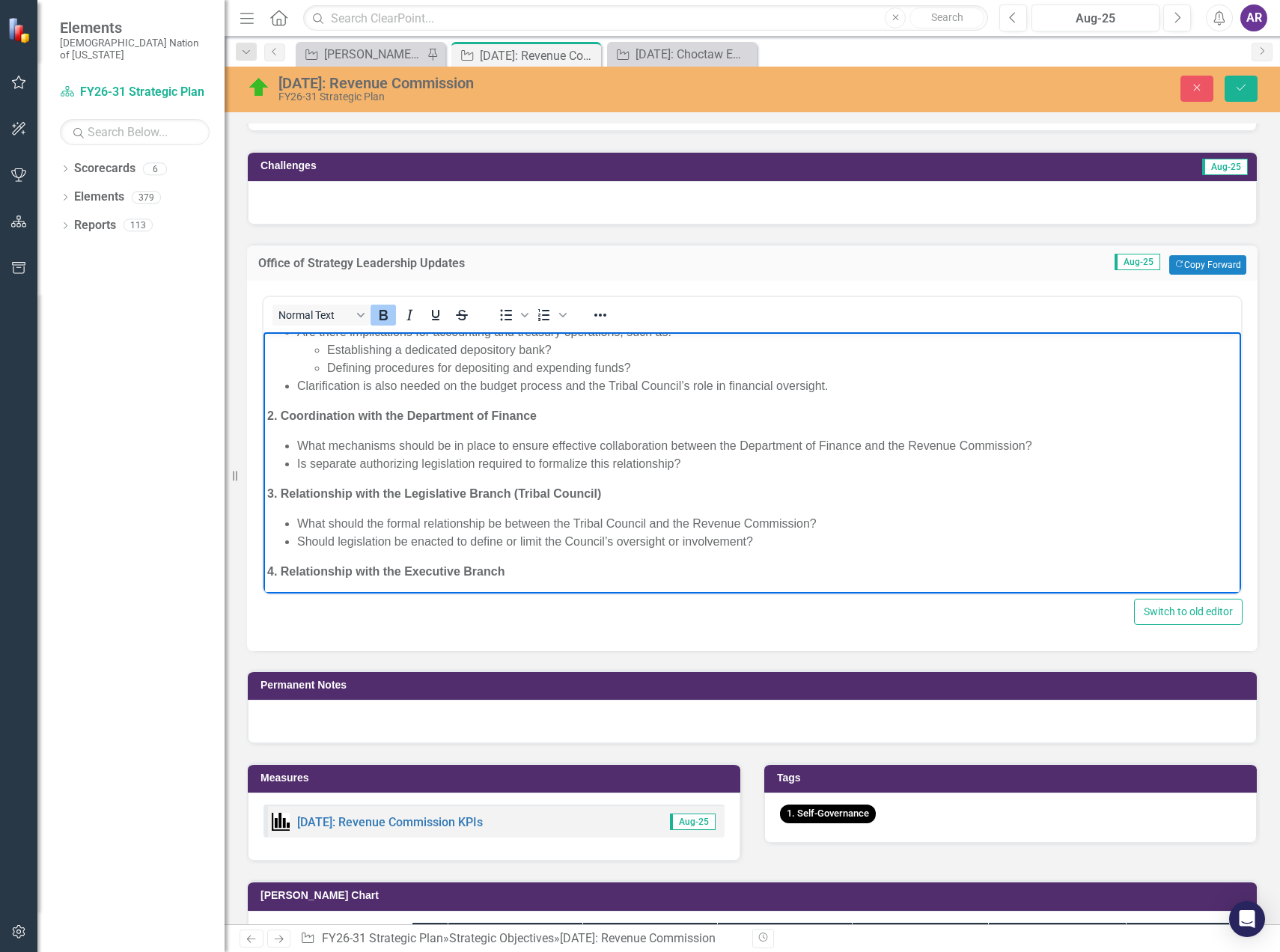
scroll to position [52, 0]
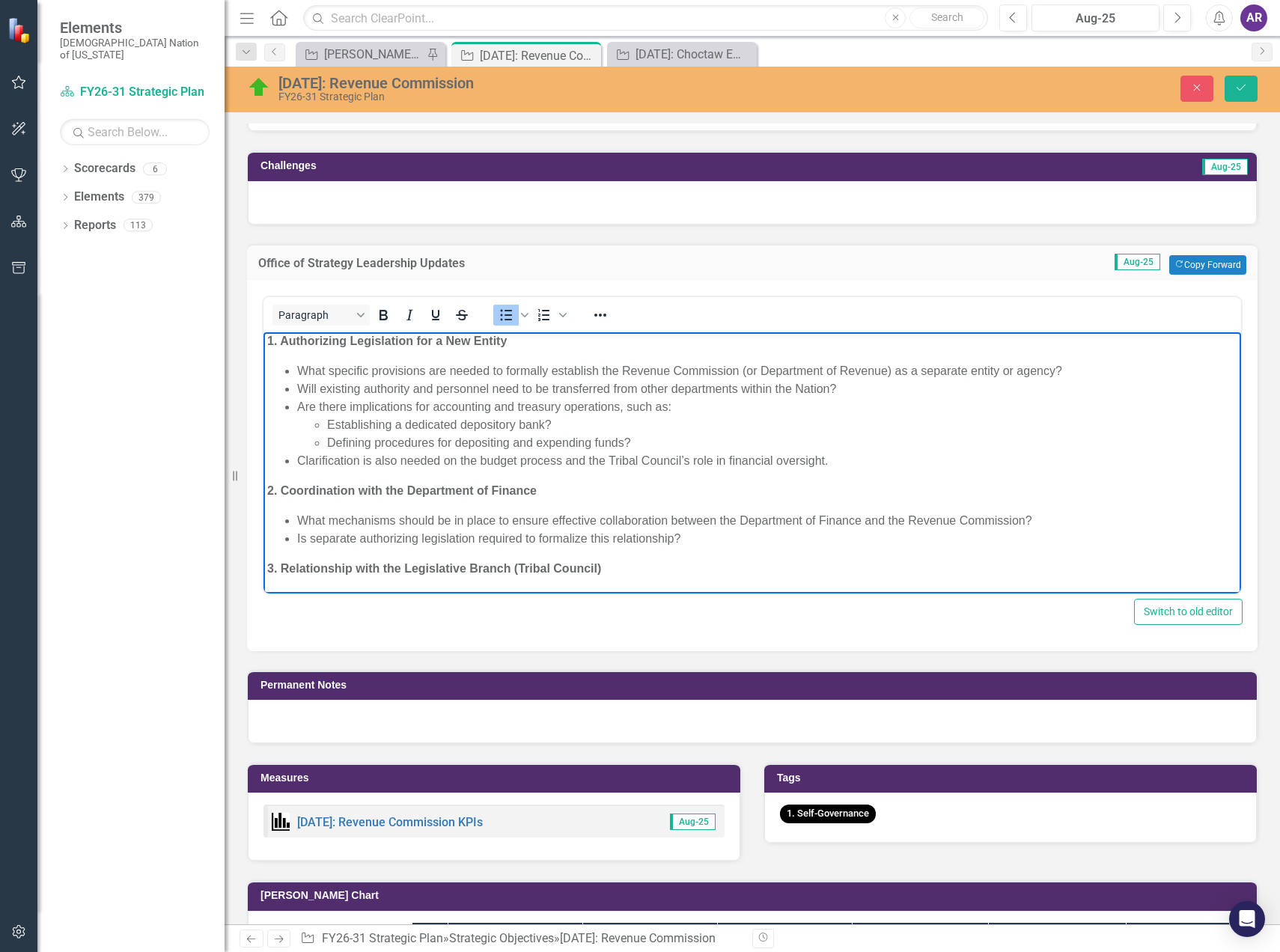
click at [697, 534] on li "Is separate authorizing legislation required to formalize this relationship?" at bounding box center [768, 538] width 941 height 18
click at [1248, 80] on button "Save" at bounding box center [1242, 88] width 33 height 26
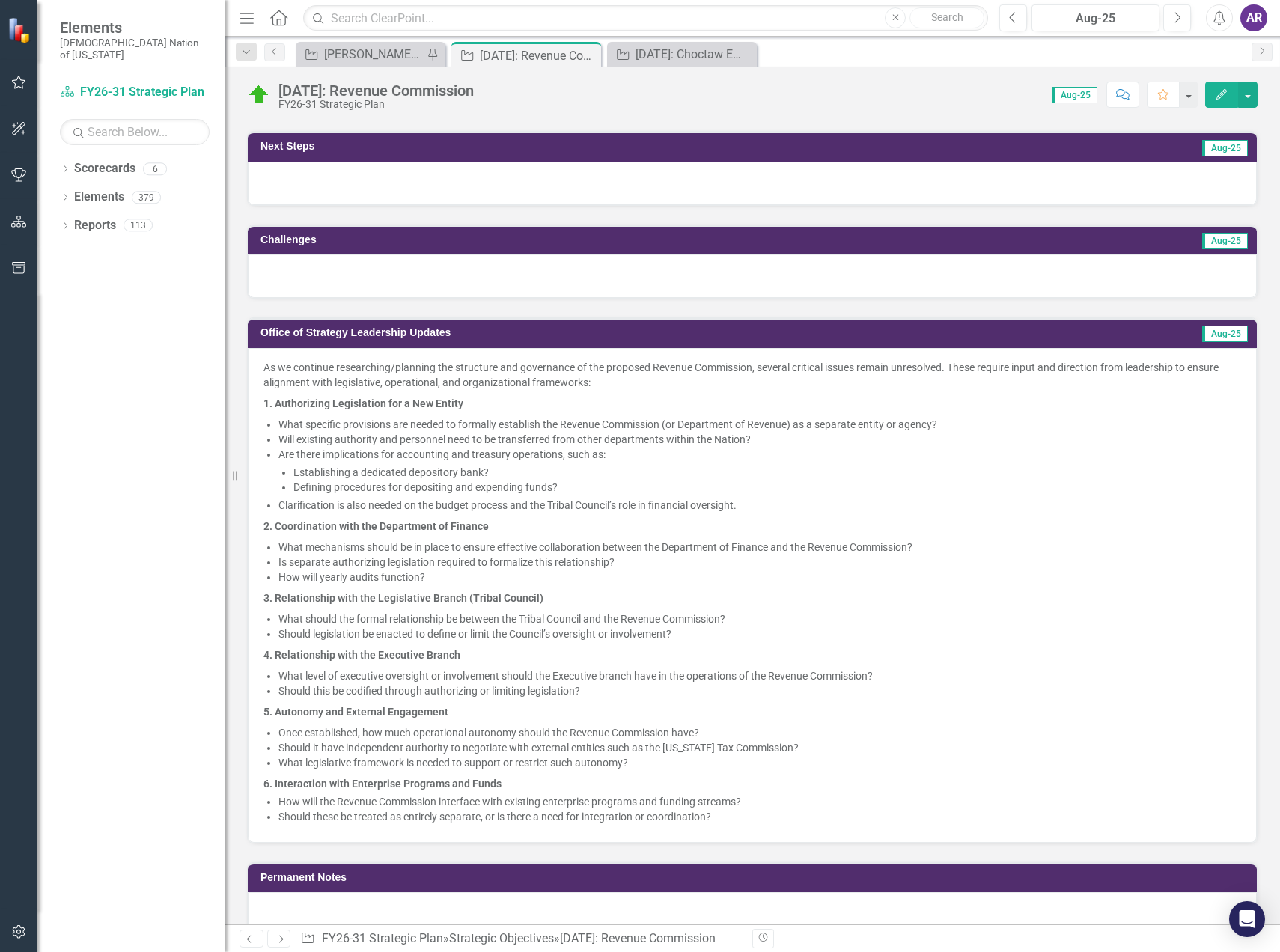
scroll to position [524, 0]
